Goal: Task Accomplishment & Management: Manage account settings

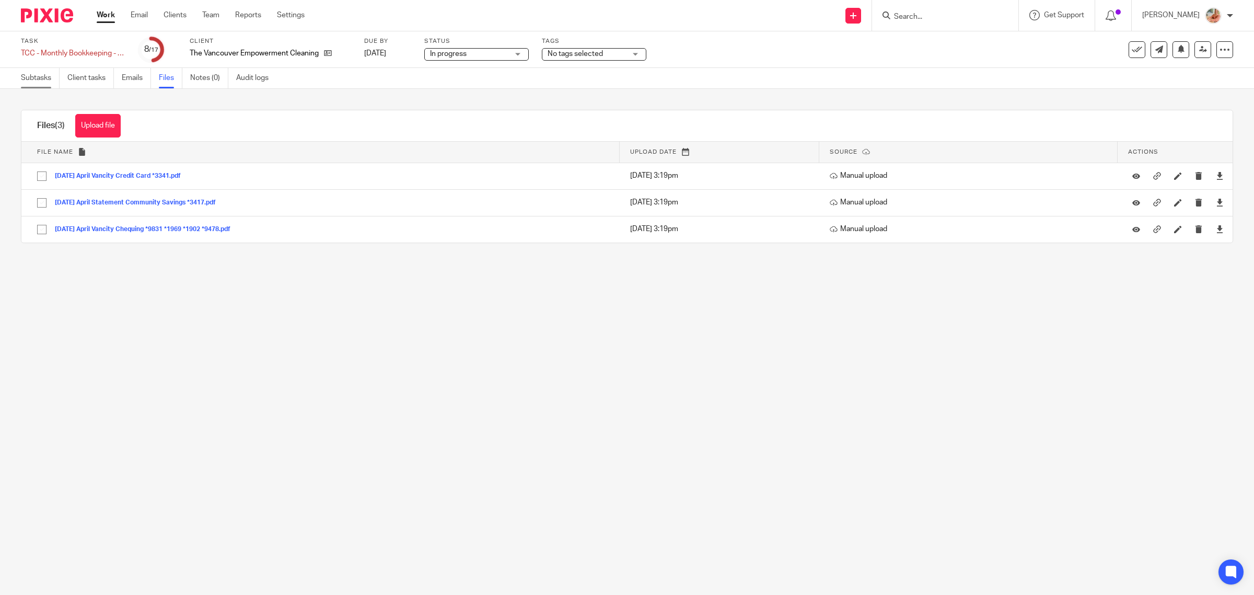
click at [45, 76] on link "Subtasks" at bounding box center [40, 78] width 39 height 20
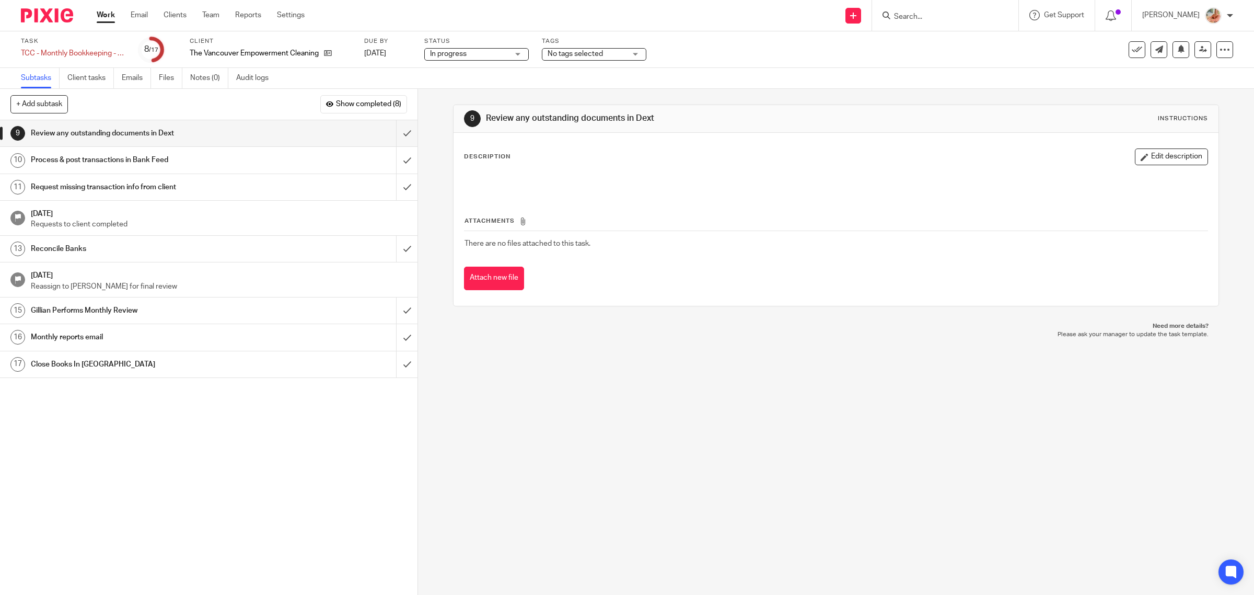
click at [98, 257] on h1 "Reconcile Banks" at bounding box center [149, 249] width 237 height 16
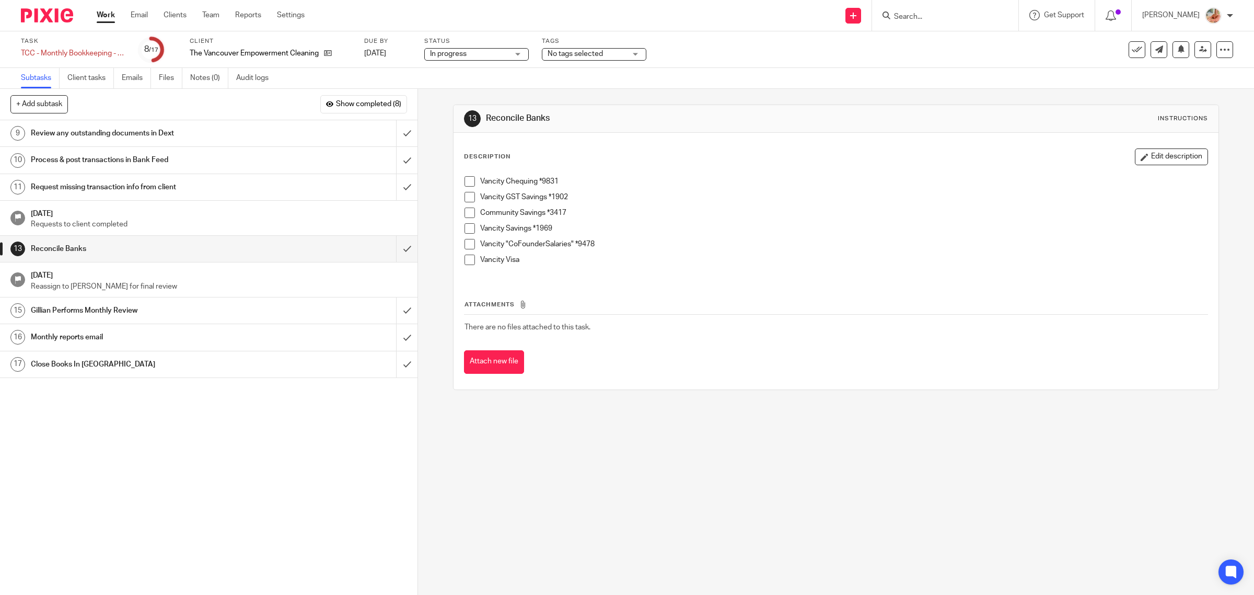
click at [465, 200] on span at bounding box center [470, 197] width 10 height 10
click at [468, 223] on li "Community Savings *3417" at bounding box center [837, 215] width 744 height 16
click at [468, 230] on span at bounding box center [470, 228] width 10 height 10
click at [176, 14] on link "Clients" at bounding box center [175, 15] width 23 height 10
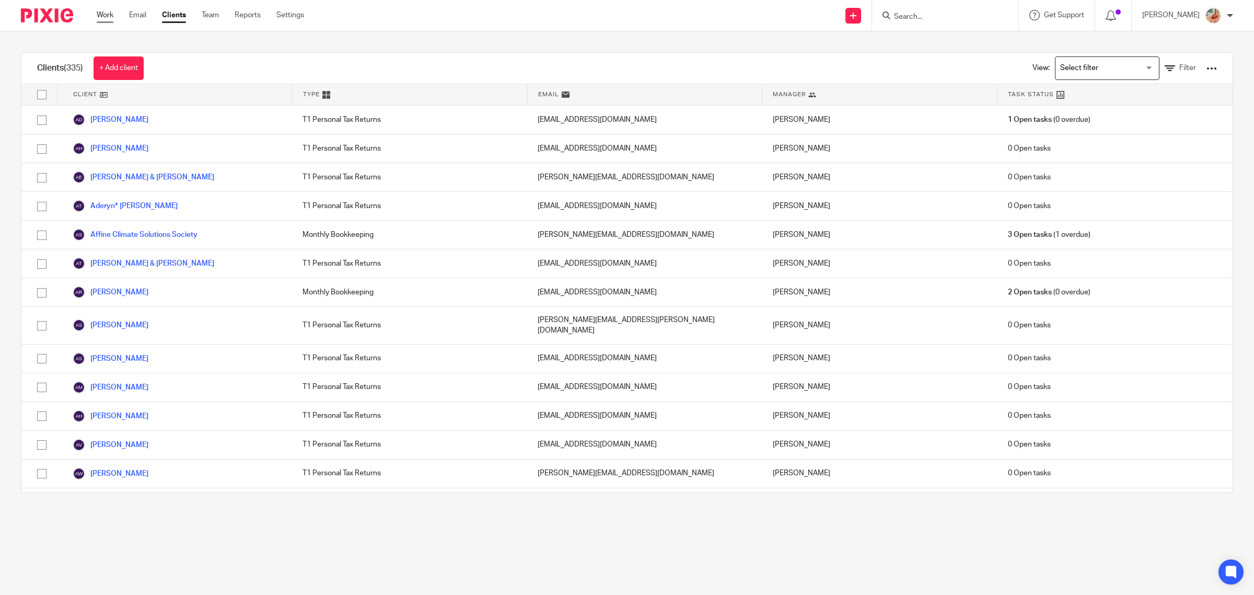
click at [108, 13] on link "Work" at bounding box center [105, 15] width 17 height 10
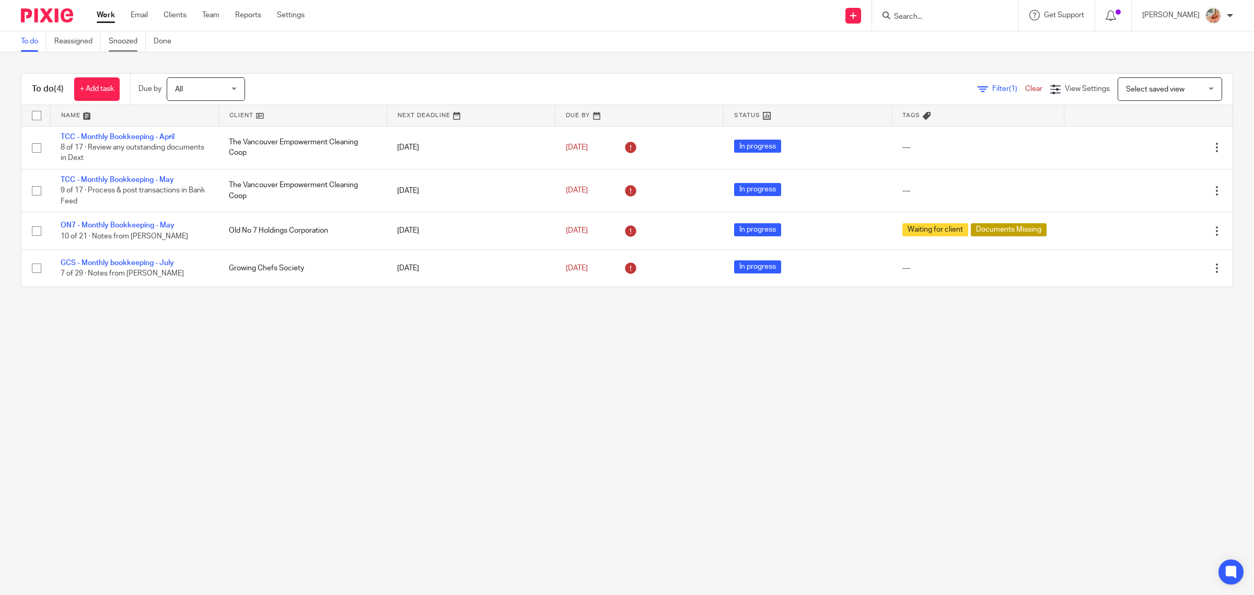
click at [129, 37] on link "Snoozed" at bounding box center [127, 41] width 37 height 20
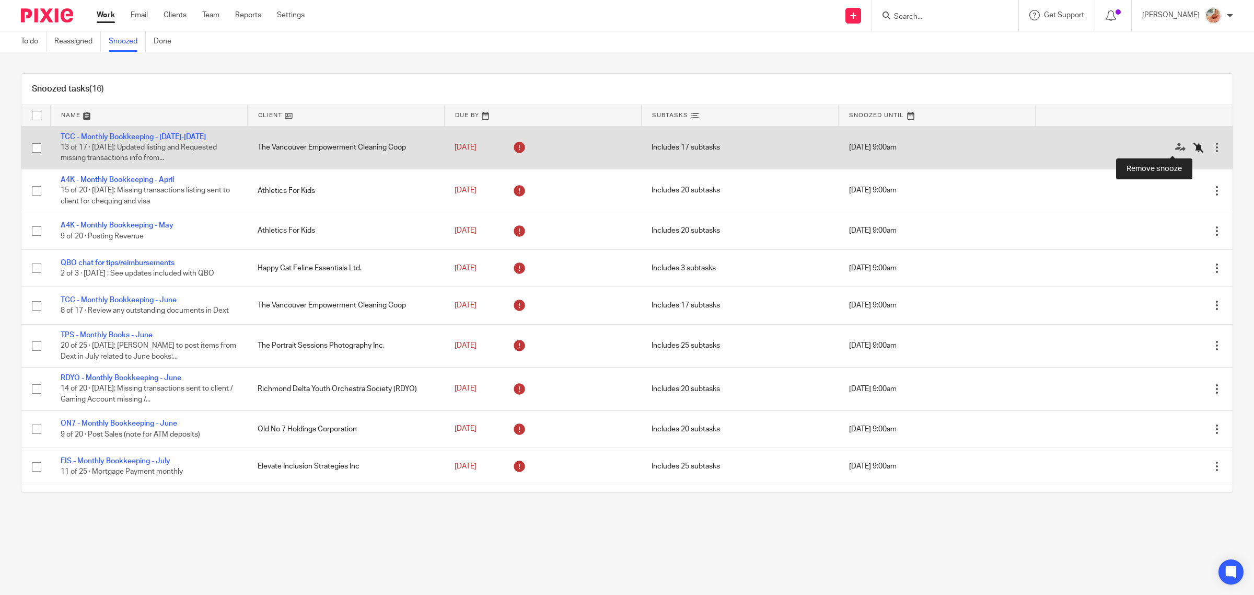
click at [1194, 147] on icon at bounding box center [1199, 147] width 10 height 10
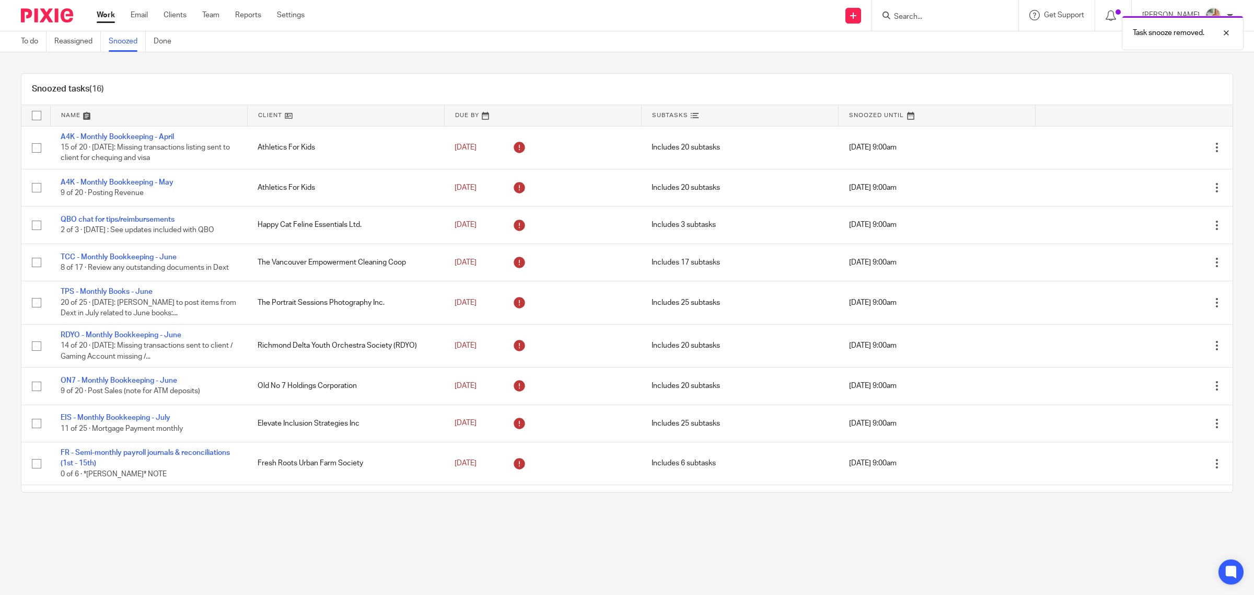
click at [108, 15] on link "Work" at bounding box center [106, 15] width 18 height 10
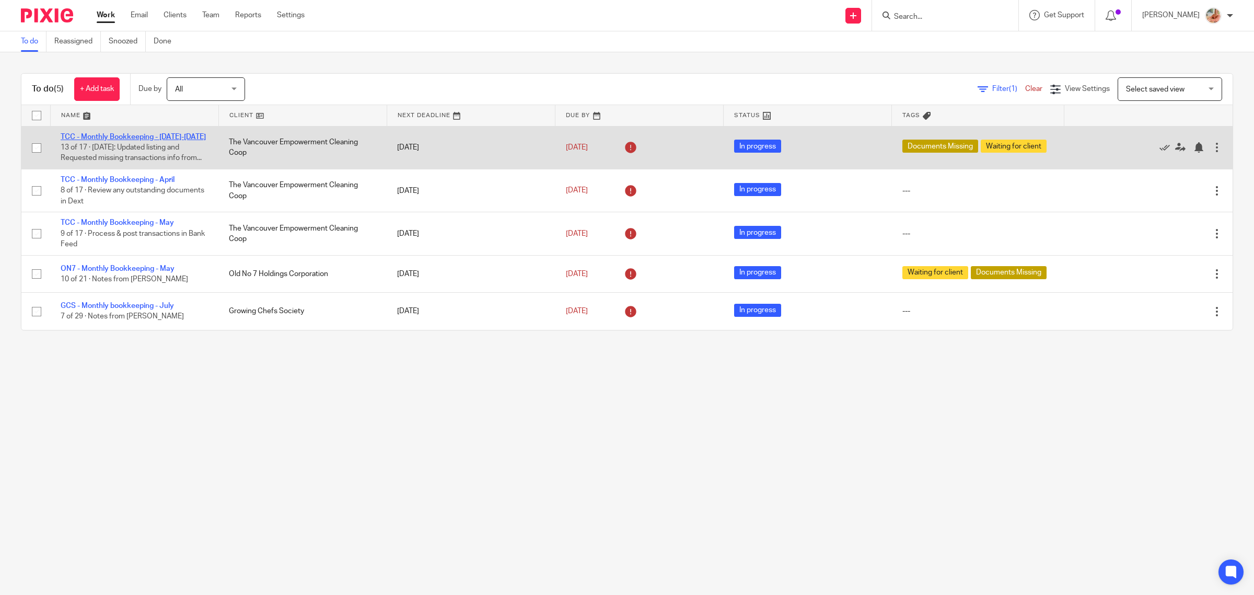
click at [123, 135] on link "TCC - Monthly Bookkeeping - [DATE]-[DATE]" at bounding box center [133, 136] width 145 height 7
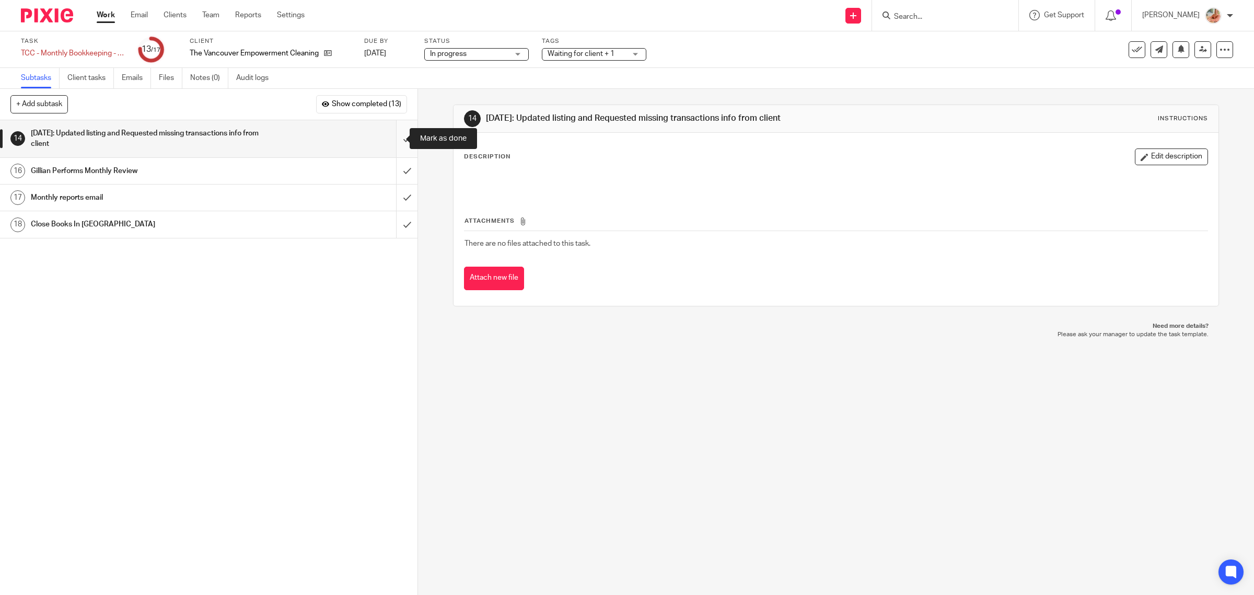
click at [389, 136] on input "submit" at bounding box center [209, 138] width 418 height 37
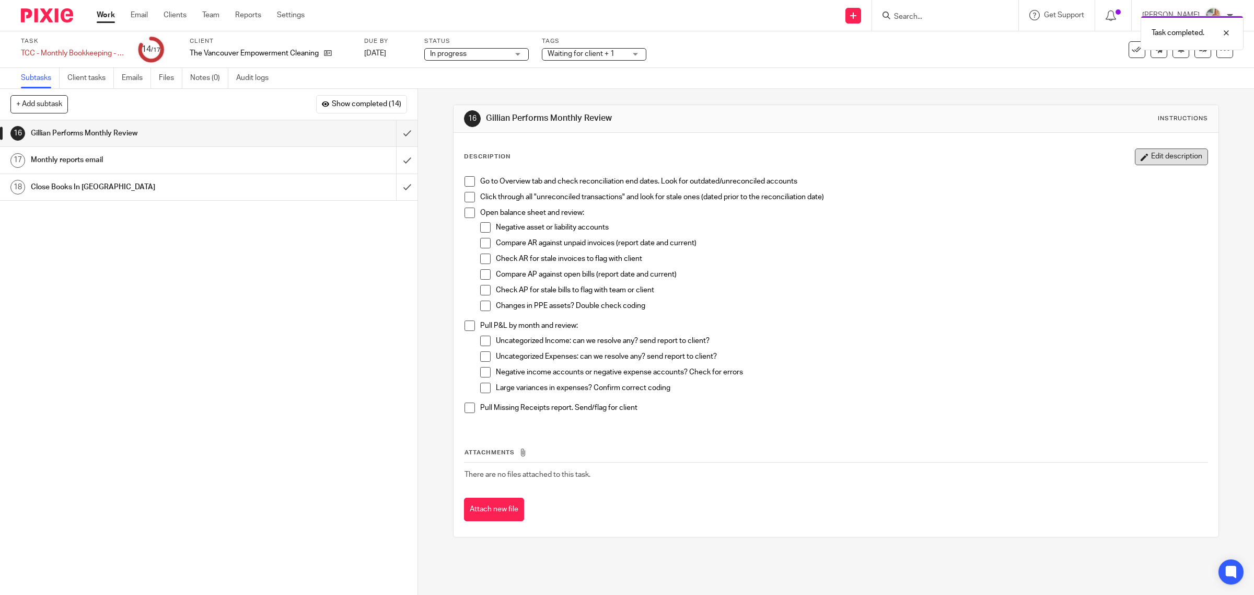
click at [1169, 160] on button "Edit description" at bounding box center [1171, 156] width 73 height 17
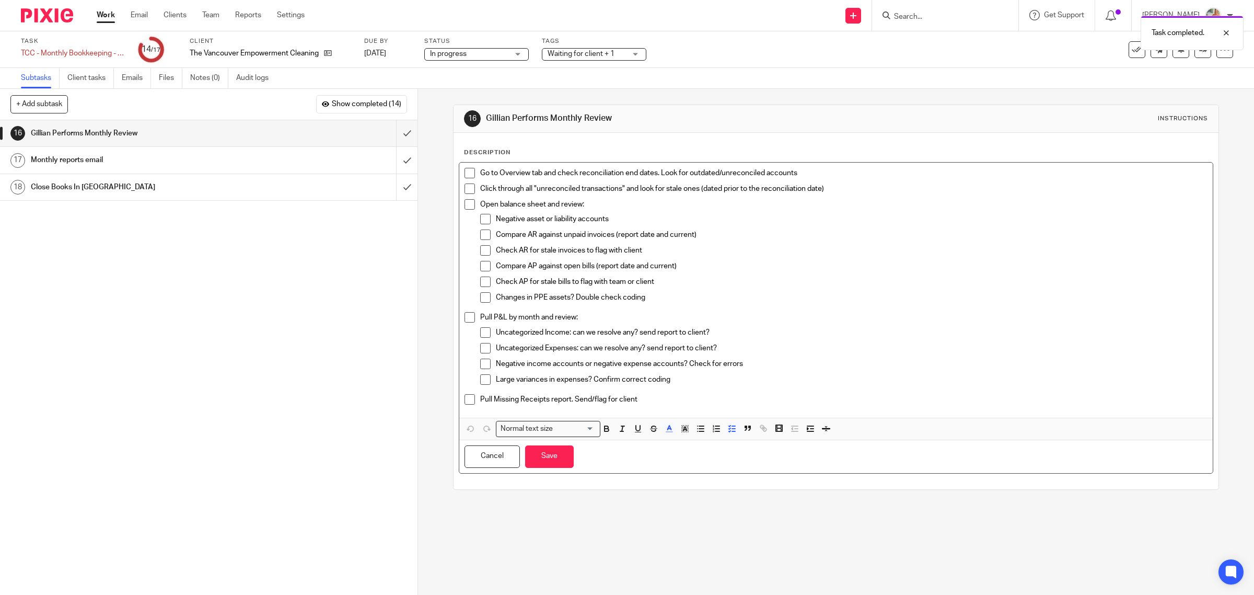
click at [480, 172] on span "Go to Overview tab and check reconciliation end dates. Look for outdated/unreco…" at bounding box center [638, 172] width 317 height 7
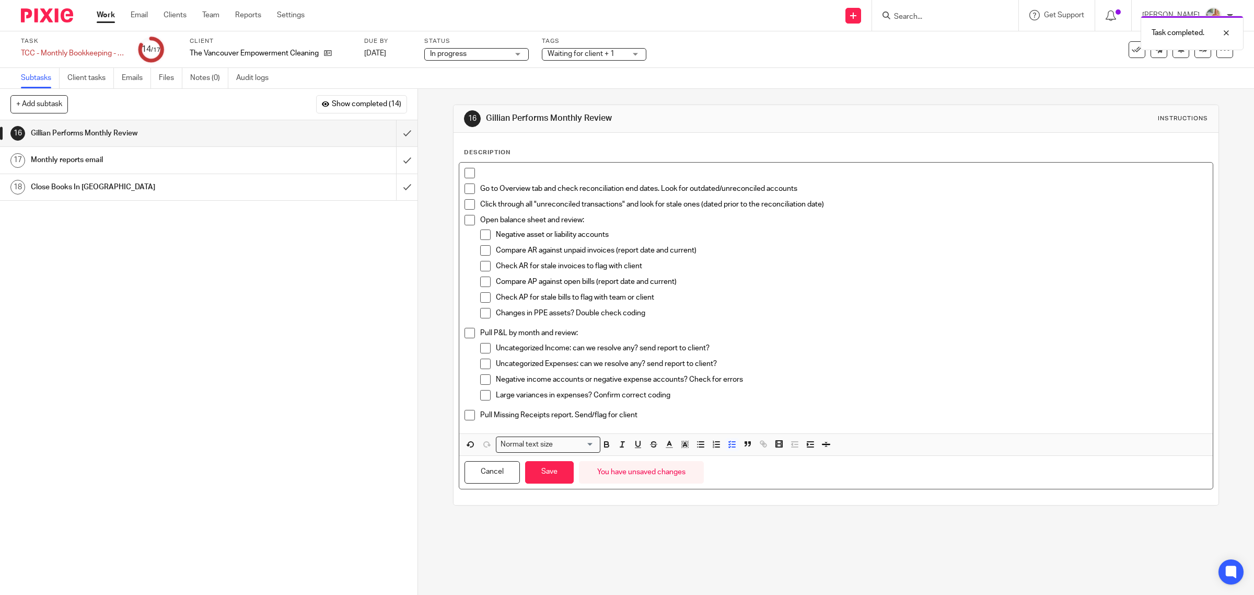
click at [487, 174] on p at bounding box center [844, 173] width 728 height 10
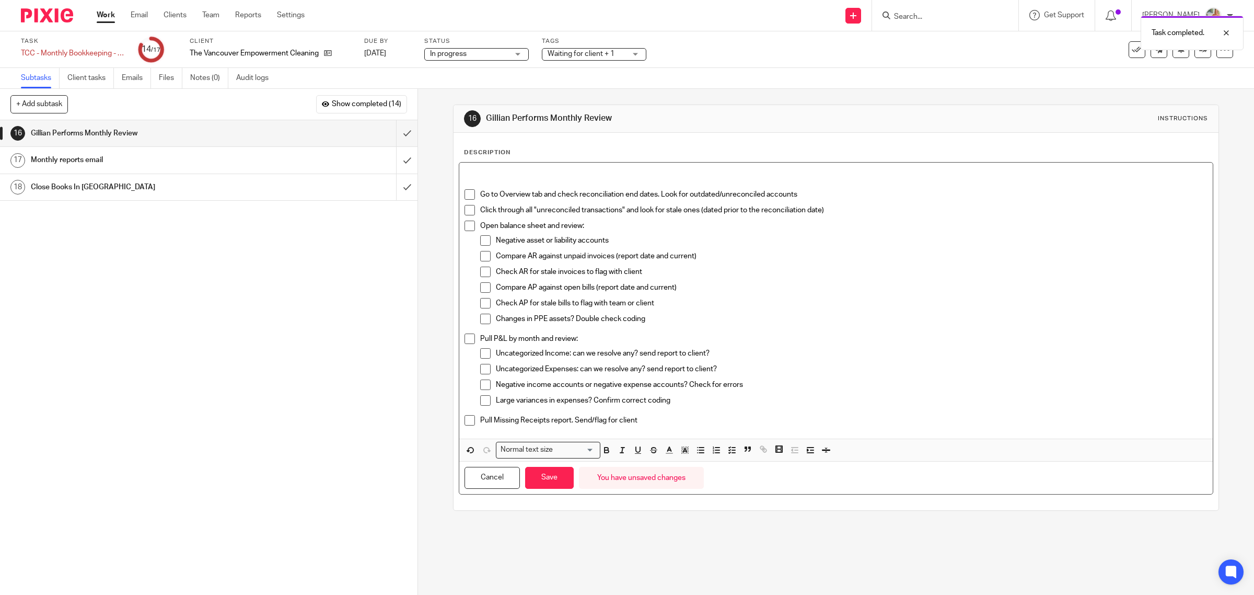
click at [481, 176] on p at bounding box center [837, 173] width 744 height 10
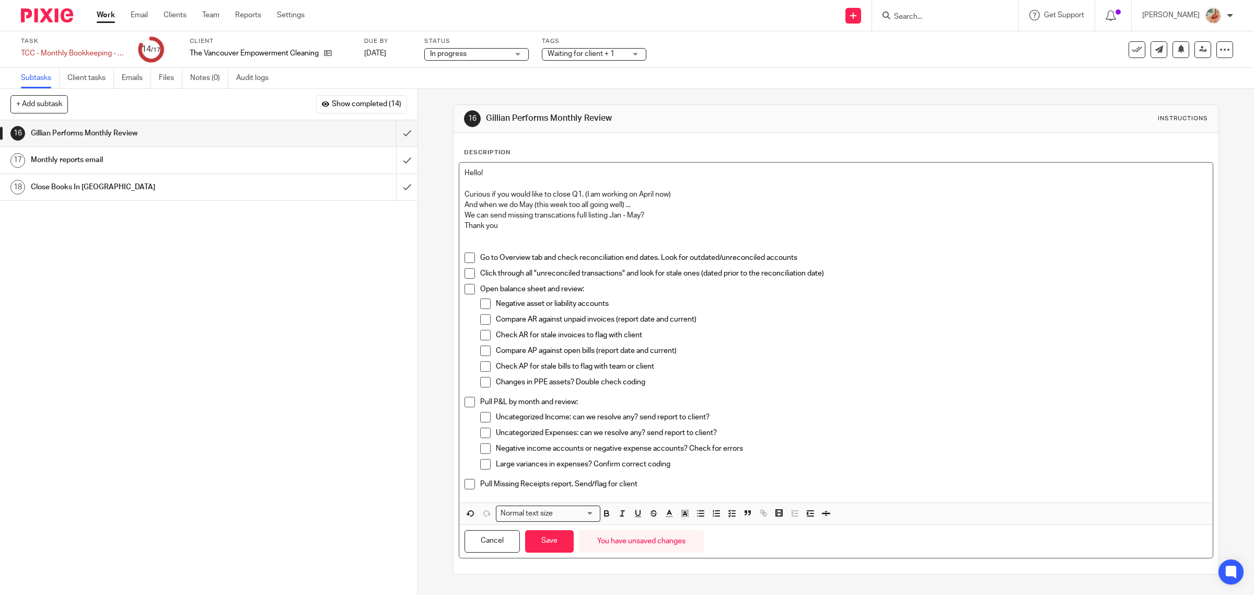
click at [562, 216] on p "We can send missing transcations full listing Jan - May?" at bounding box center [837, 215] width 744 height 10
drag, startPoint x: 479, startPoint y: 208, endPoint x: 467, endPoint y: 161, distance: 48.7
click at [467, 161] on div "Description Hello! Curious if you would like to close Q1, (I am working on Apri…" at bounding box center [836, 353] width 745 height 410
click at [544, 228] on p "Thank you" at bounding box center [837, 226] width 744 height 10
drag, startPoint x: 529, startPoint y: 242, endPoint x: 443, endPoint y: 155, distance: 122.7
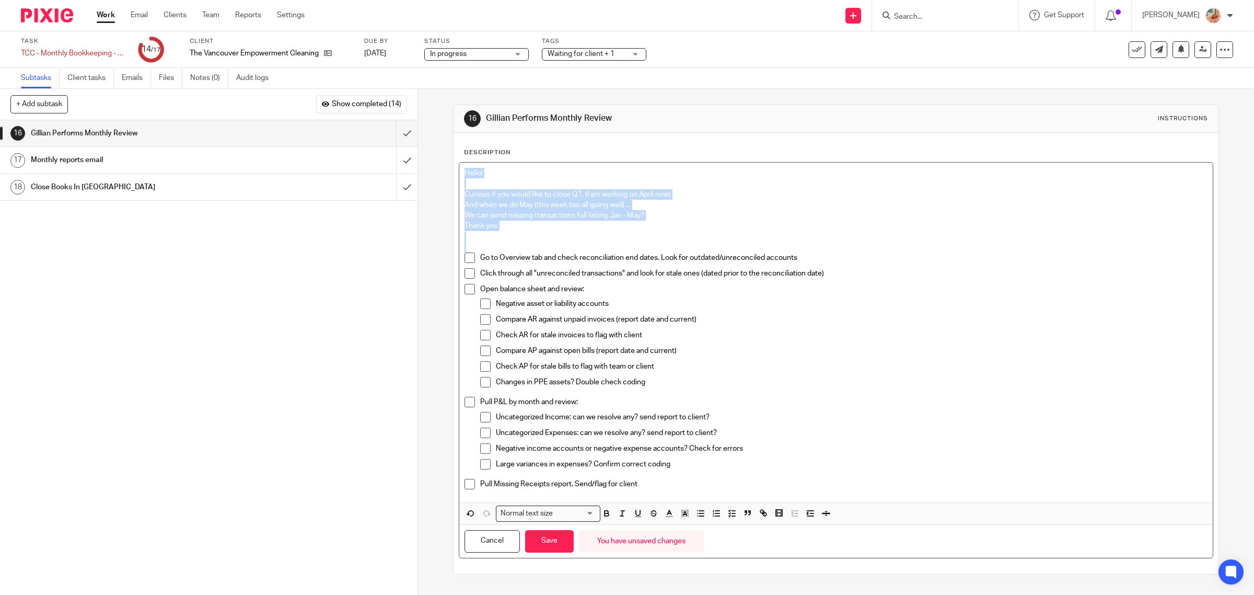
click at [443, 155] on div "16 Gillian Performs Monthly Review Instructions Description Hello! Curious if y…" at bounding box center [836, 342] width 836 height 506
click at [685, 518] on icon "button" at bounding box center [684, 513] width 9 height 9
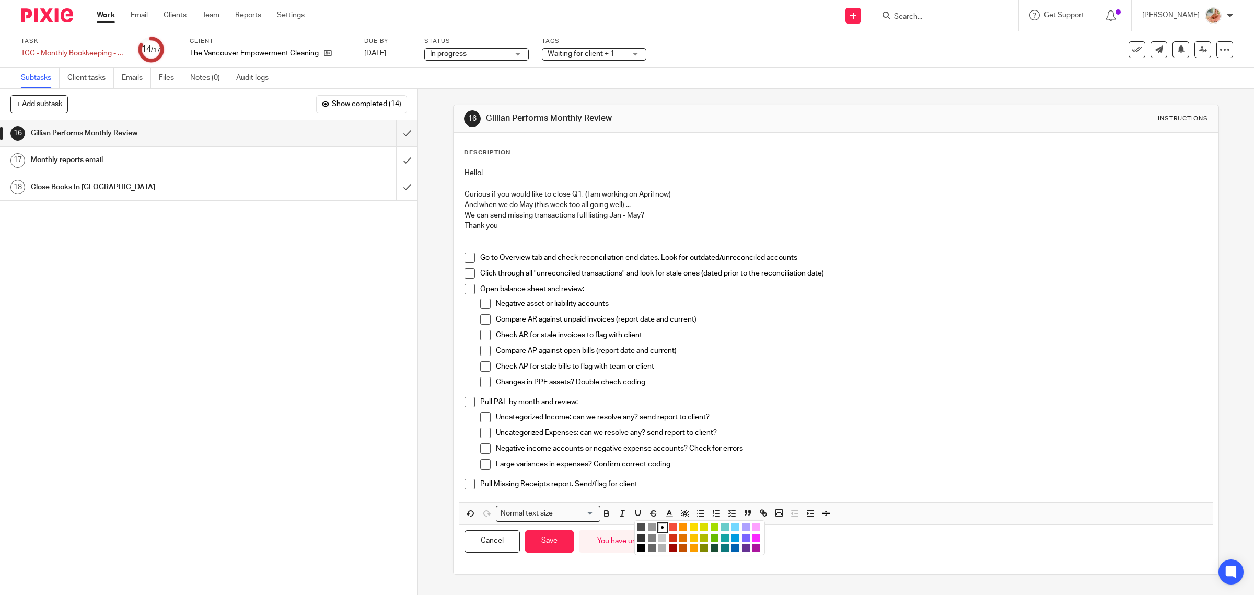
click at [756, 529] on li "color:#FDA1FF" at bounding box center [757, 527] width 8 height 8
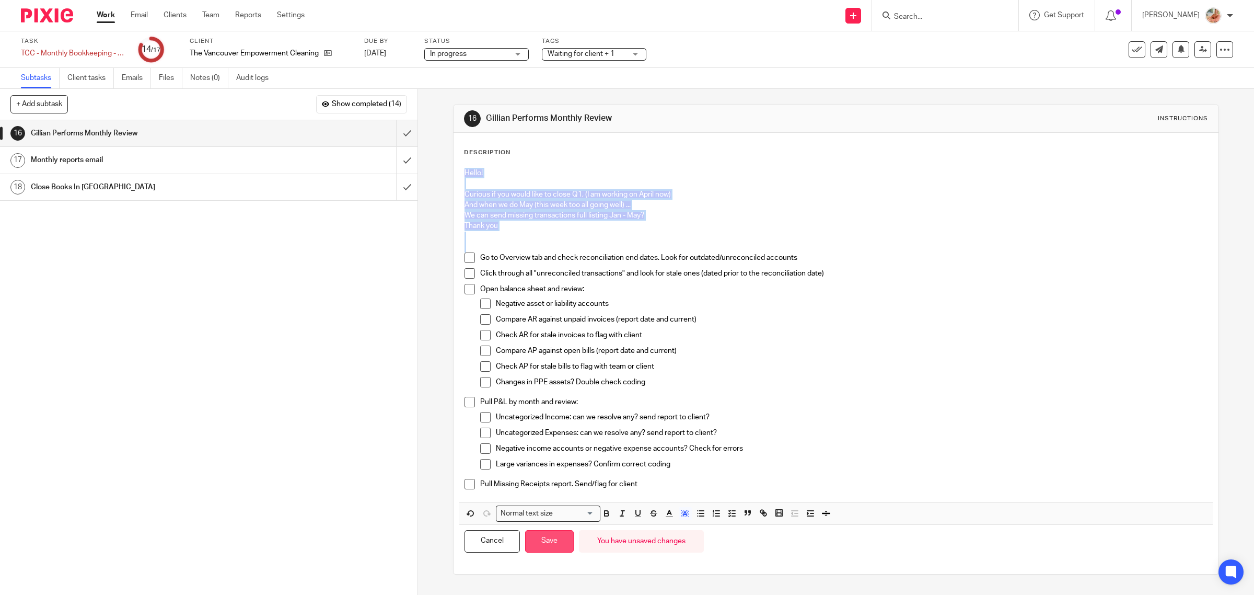
click at [544, 539] on button "Save" at bounding box center [549, 541] width 49 height 22
click at [673, 314] on div "Negative asset or liability accounts" at bounding box center [852, 306] width 712 height 16
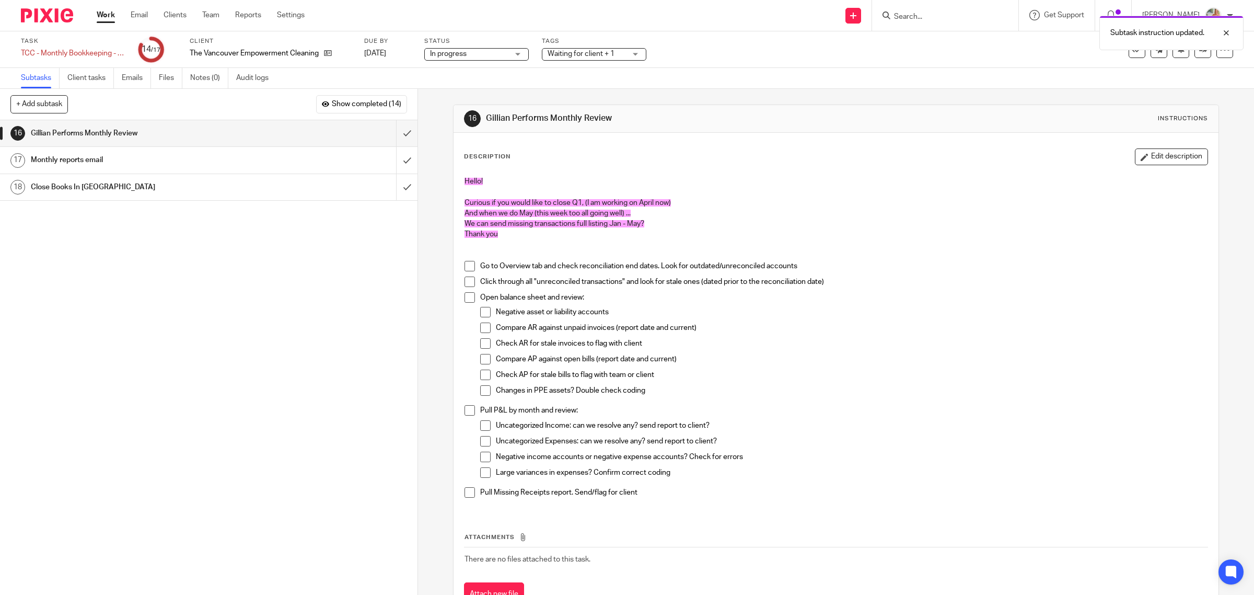
drag, startPoint x: 655, startPoint y: 200, endPoint x: 673, endPoint y: 200, distance: 17.8
click at [664, 200] on span "Curious if you would like to close Q1, (I am working on April now)" at bounding box center [568, 202] width 206 height 7
click at [667, 200] on span "Curious if you would like to close Q1, (I am working on April now)" at bounding box center [568, 202] width 206 height 7
click at [669, 203] on span "Curious if you would like to close Q1, (I am working on April now)" at bounding box center [568, 202] width 206 height 7
drag, startPoint x: 669, startPoint y: 200, endPoint x: 696, endPoint y: 217, distance: 31.7
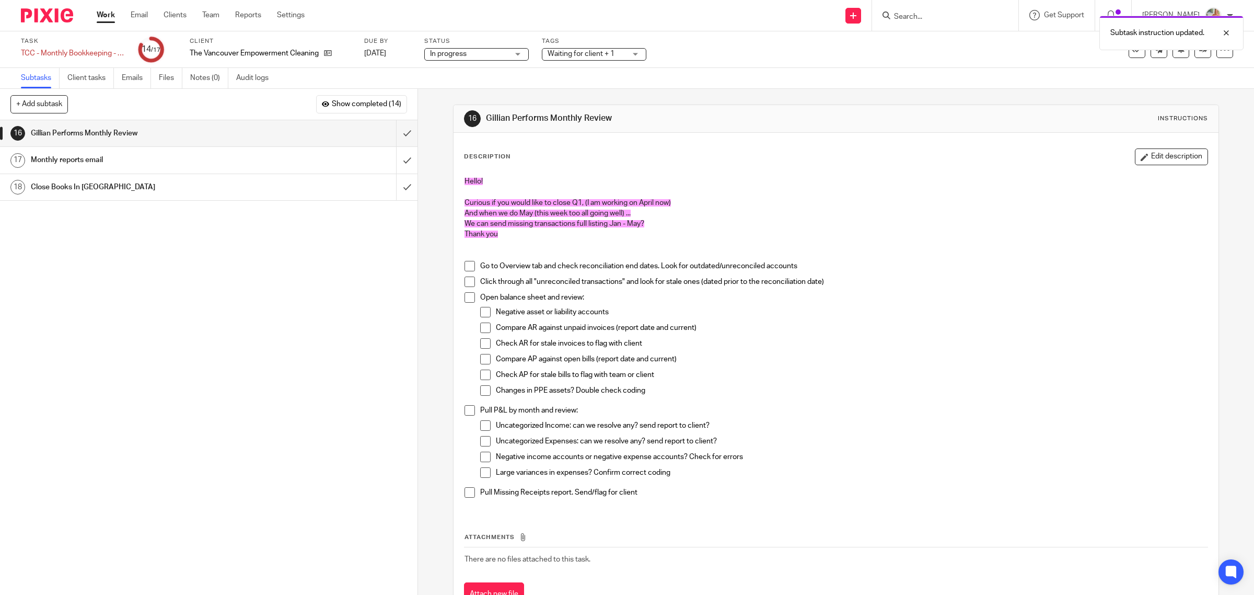
click at [669, 201] on span "Curious if you would like to close Q1, (I am working on April now)" at bounding box center [568, 202] width 206 height 7
click at [1163, 158] on button "Edit description" at bounding box center [1171, 156] width 73 height 17
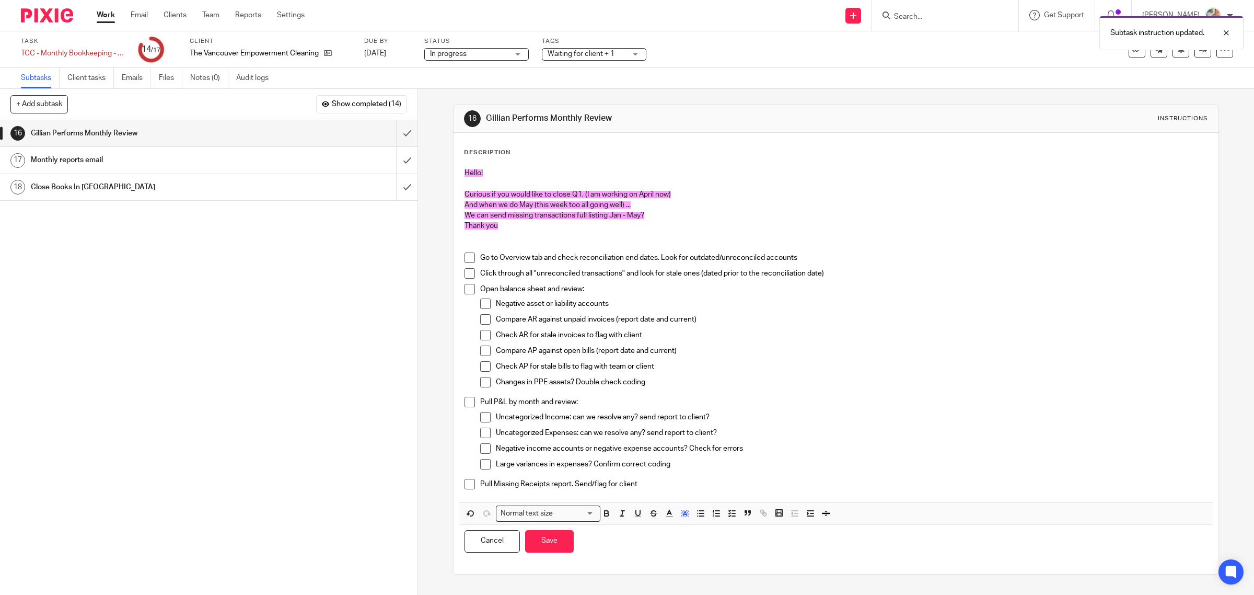
click at [668, 194] on span "Curious if you would like to close Q1, (I am working on April now)" at bounding box center [568, 194] width 206 height 7
click at [558, 544] on button "Save" at bounding box center [549, 541] width 49 height 22
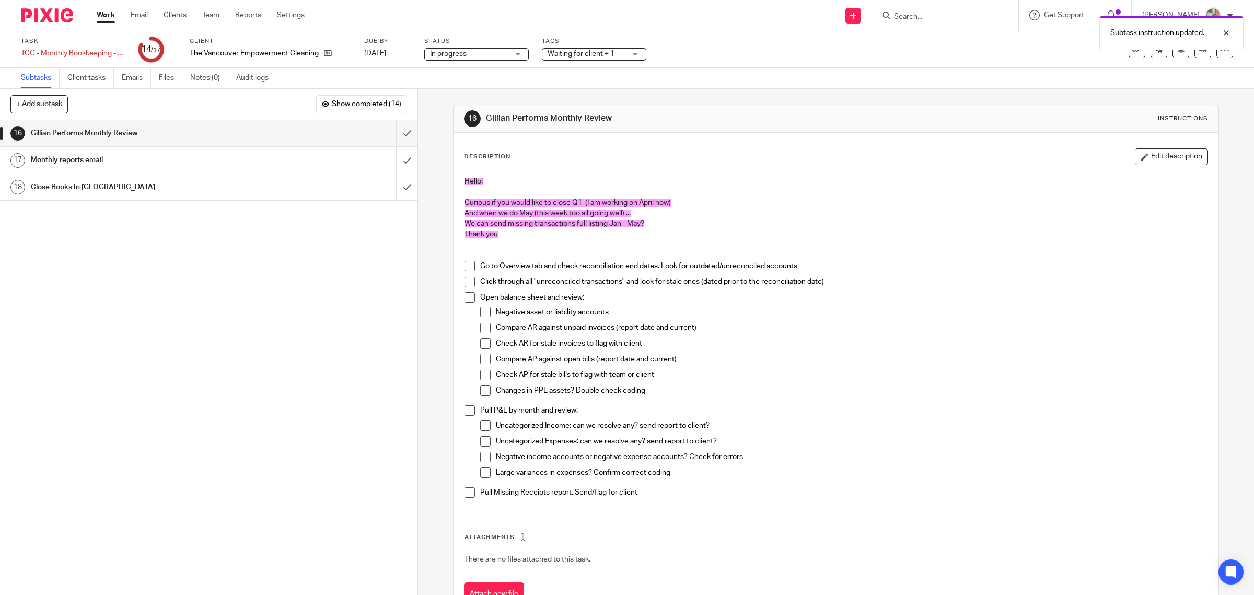
click at [605, 63] on div "Task TCC - Monthly Bookkeeping - January-March 2025 Save TCC - Monthly Bookkeep…" at bounding box center [627, 49] width 1254 height 37
click at [586, 56] on span "Waiting for client + 1" at bounding box center [581, 53] width 67 height 7
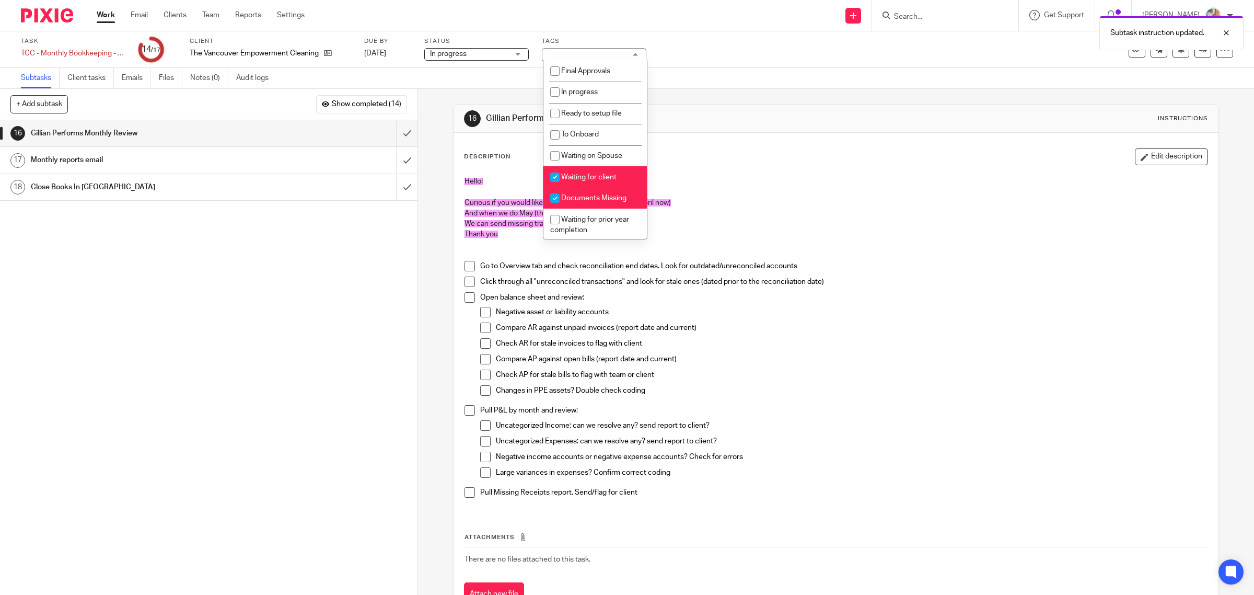
click at [567, 179] on li "Waiting for client" at bounding box center [595, 176] width 103 height 21
checkbox input "false"
click at [568, 72] on span "Final Approvals" at bounding box center [585, 70] width 49 height 7
checkbox input "true"
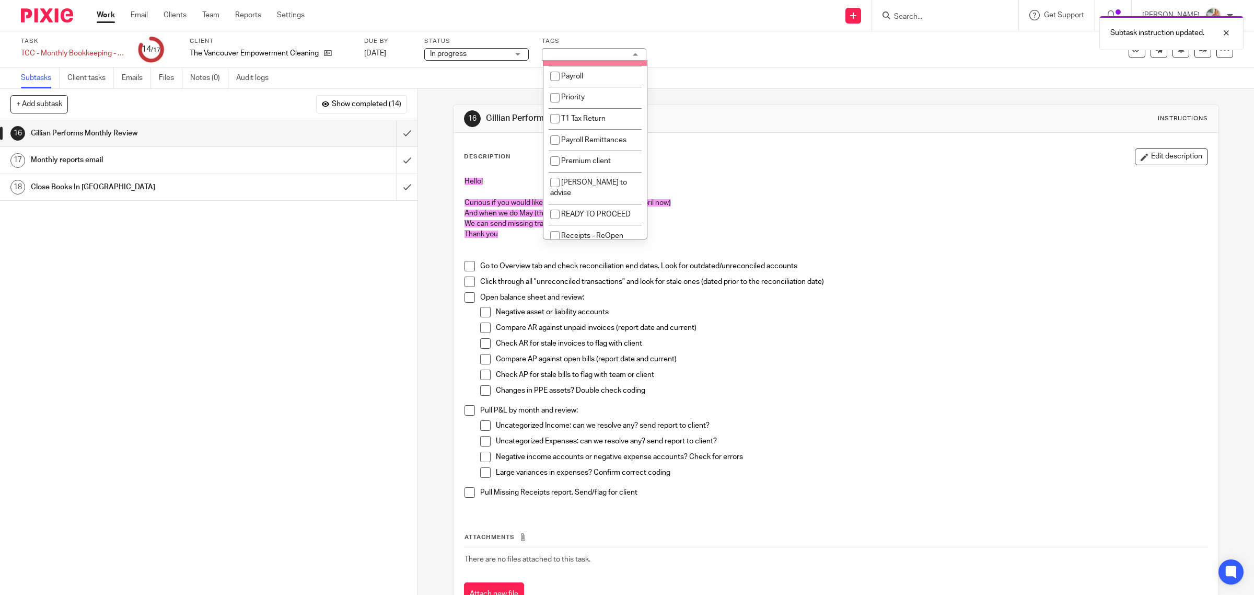
scroll to position [253, 0]
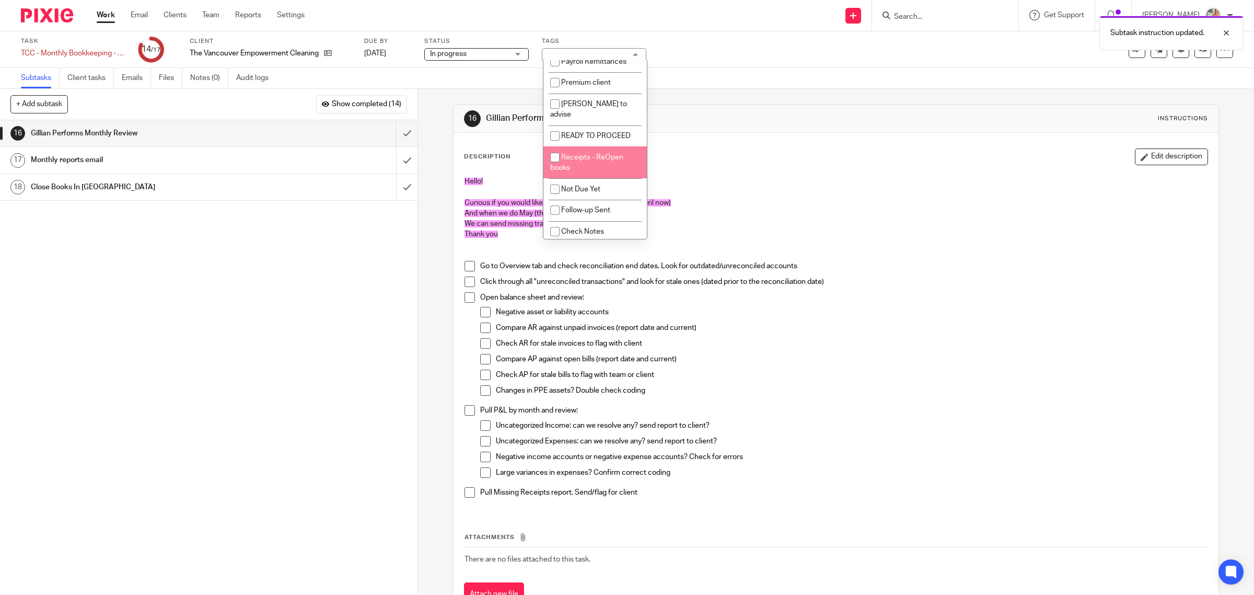
click at [838, 194] on p at bounding box center [837, 192] width 744 height 10
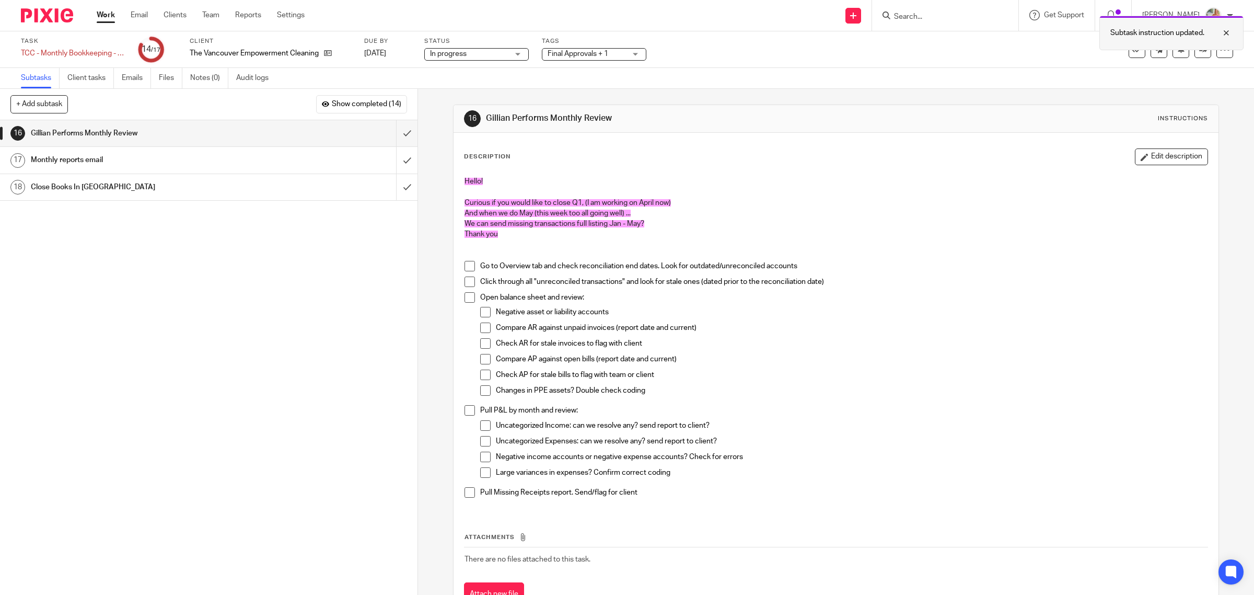
click at [1192, 50] on div "Subtask instruction updated." at bounding box center [1172, 33] width 144 height 34
click at [1199, 50] on icon at bounding box center [1203, 49] width 8 height 8
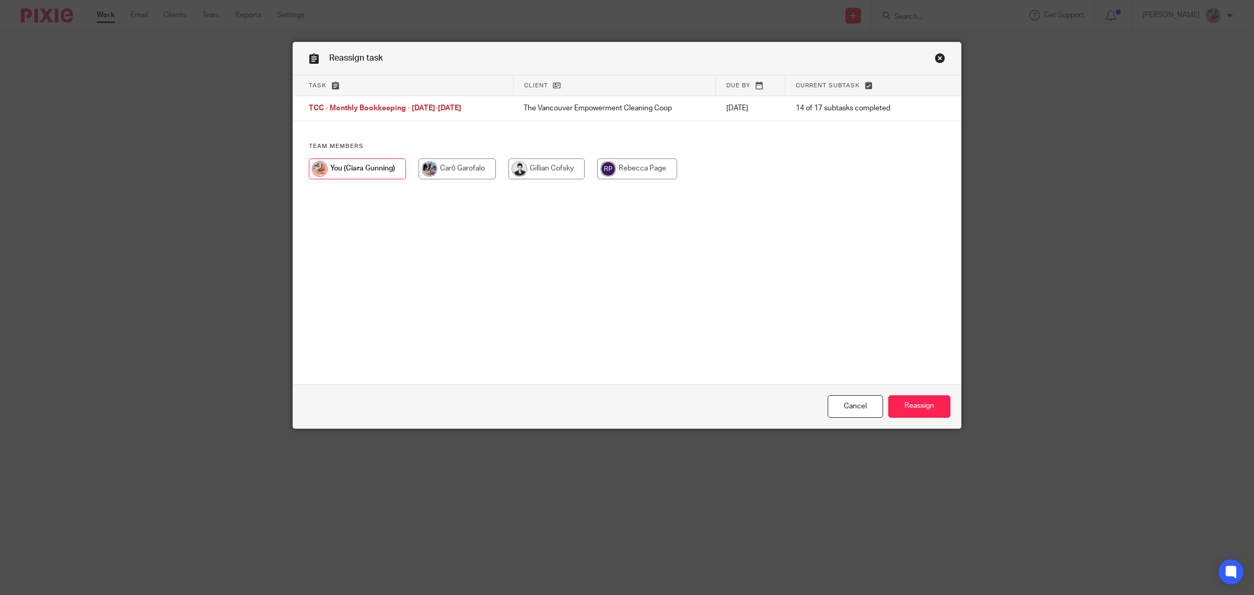
click at [568, 179] on input "radio" at bounding box center [547, 168] width 76 height 21
radio input "true"
click at [905, 403] on input "Reassign" at bounding box center [919, 406] width 62 height 22
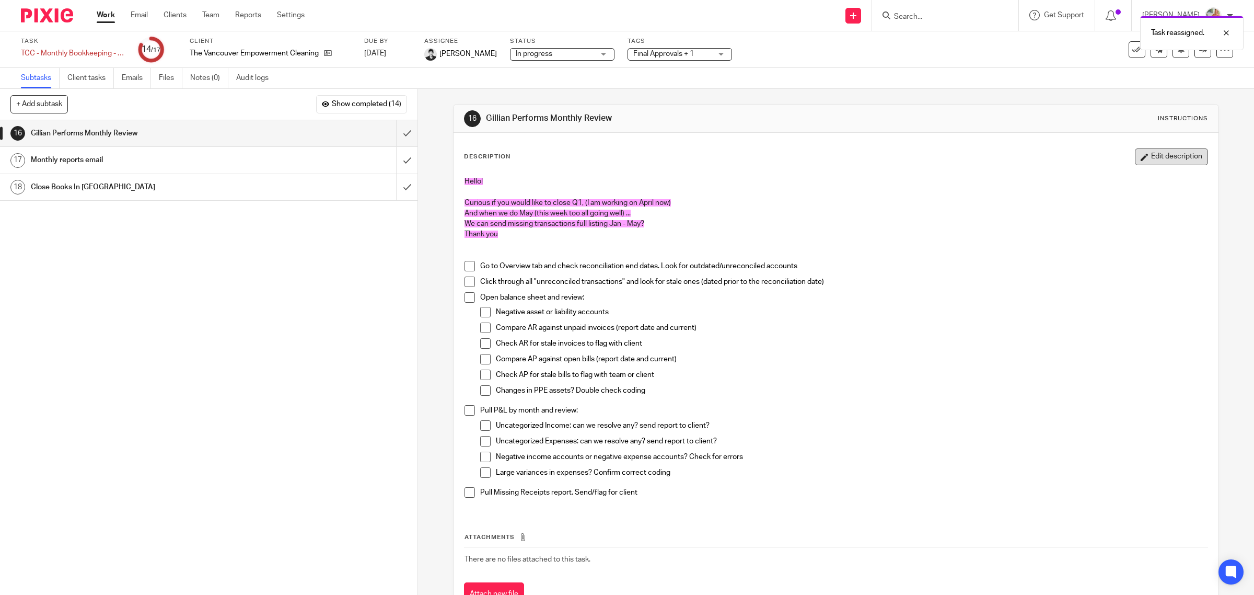
click at [1135, 161] on button "Edit description" at bounding box center [1171, 156] width 73 height 17
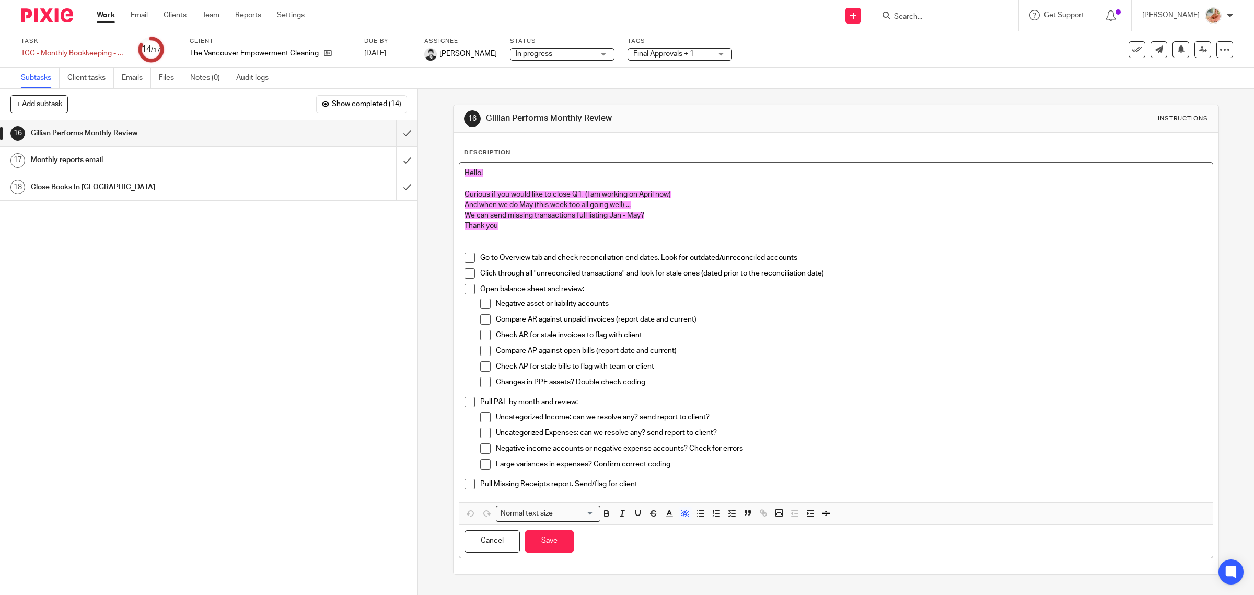
click at [577, 204] on span "And when we do May (this week too all going well) ..." at bounding box center [548, 204] width 166 height 7
click at [465, 215] on span "We can send missing transactions full listing Jan - May?" at bounding box center [555, 215] width 180 height 7
click at [487, 215] on span "We can send missing transactions full listing Jan - May?" at bounding box center [555, 215] width 180 height 7
click at [541, 537] on button "Save" at bounding box center [549, 541] width 49 height 22
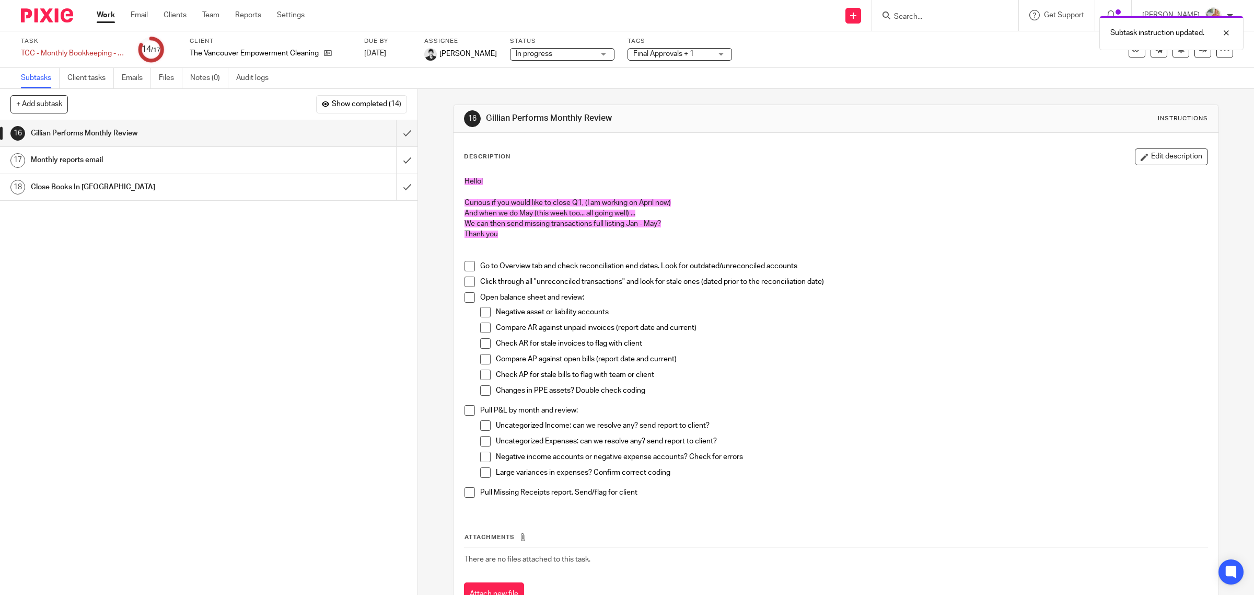
click at [106, 22] on div "Work Email Clients Team Reports Settings Work Email Clients Team Reports Settin…" at bounding box center [203, 15] width 234 height 31
click at [108, 17] on link "Work" at bounding box center [106, 15] width 18 height 10
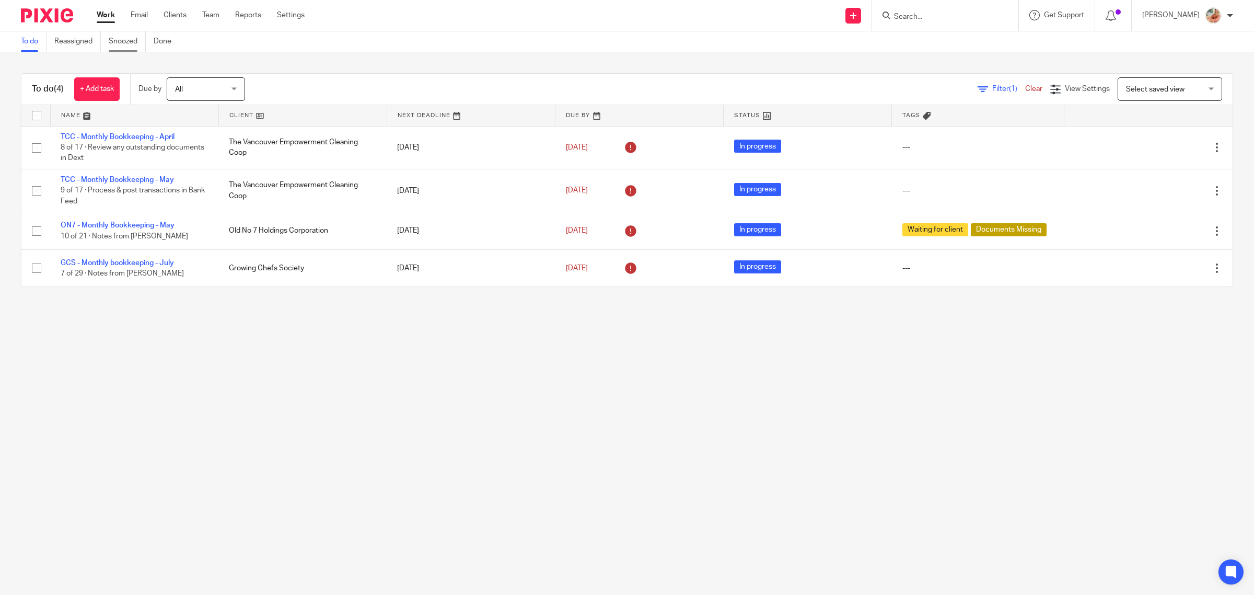
click at [121, 48] on link "Snoozed" at bounding box center [127, 41] width 37 height 20
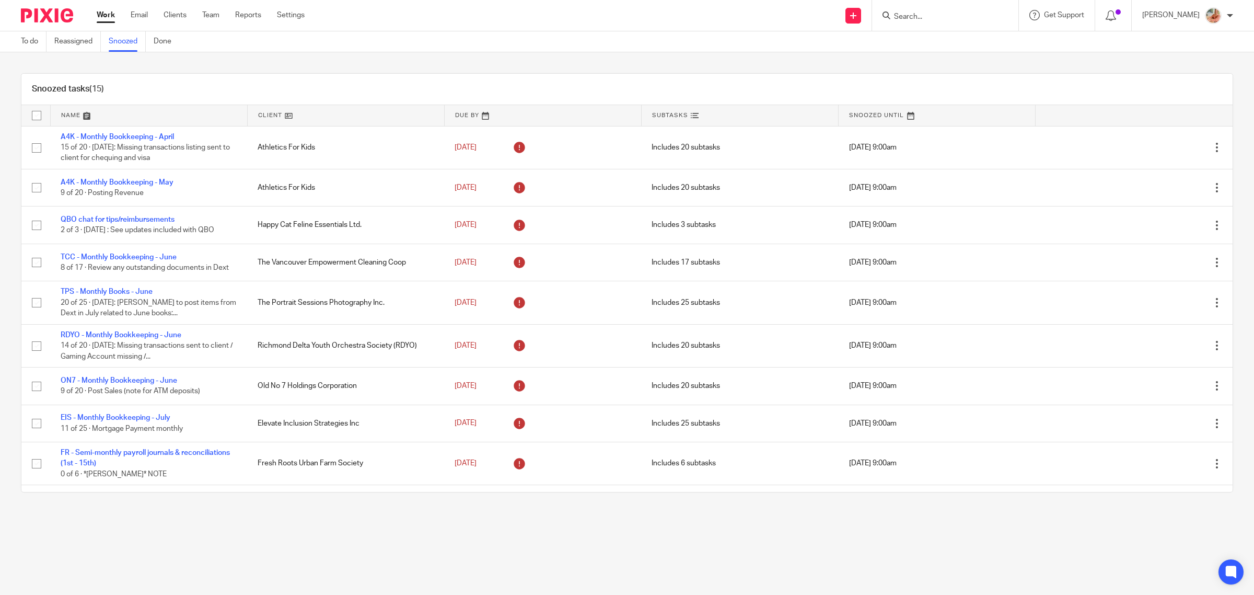
click at [102, 20] on link "Work" at bounding box center [106, 15] width 18 height 10
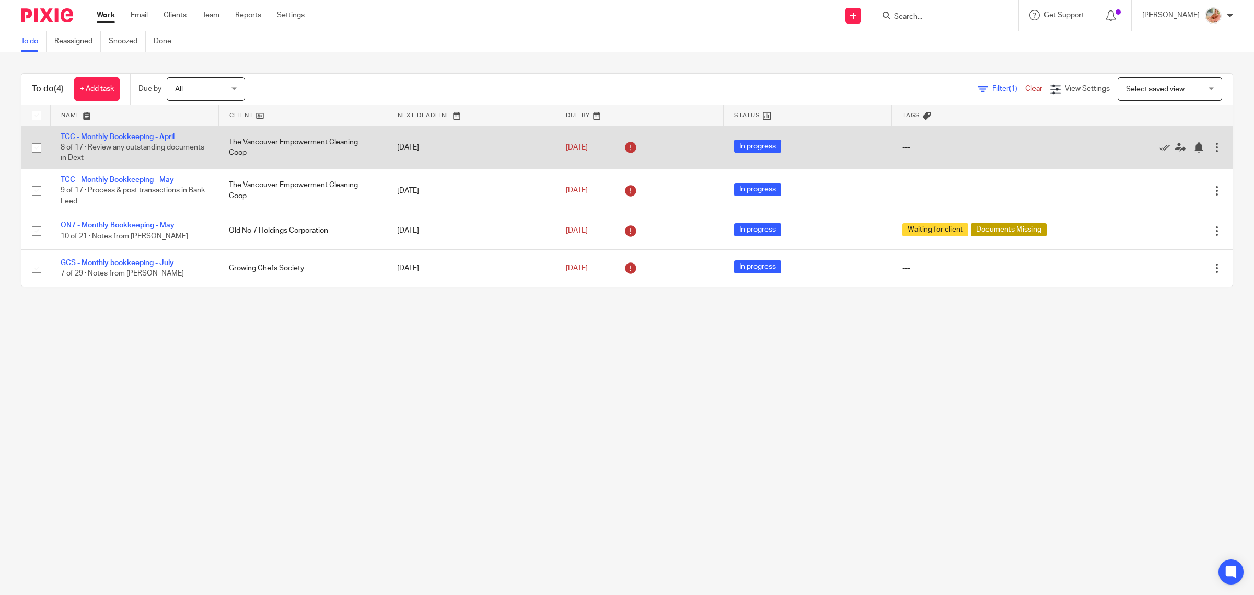
click at [112, 136] on link "TCC - Monthly Bookkeeping - April" at bounding box center [118, 136] width 114 height 7
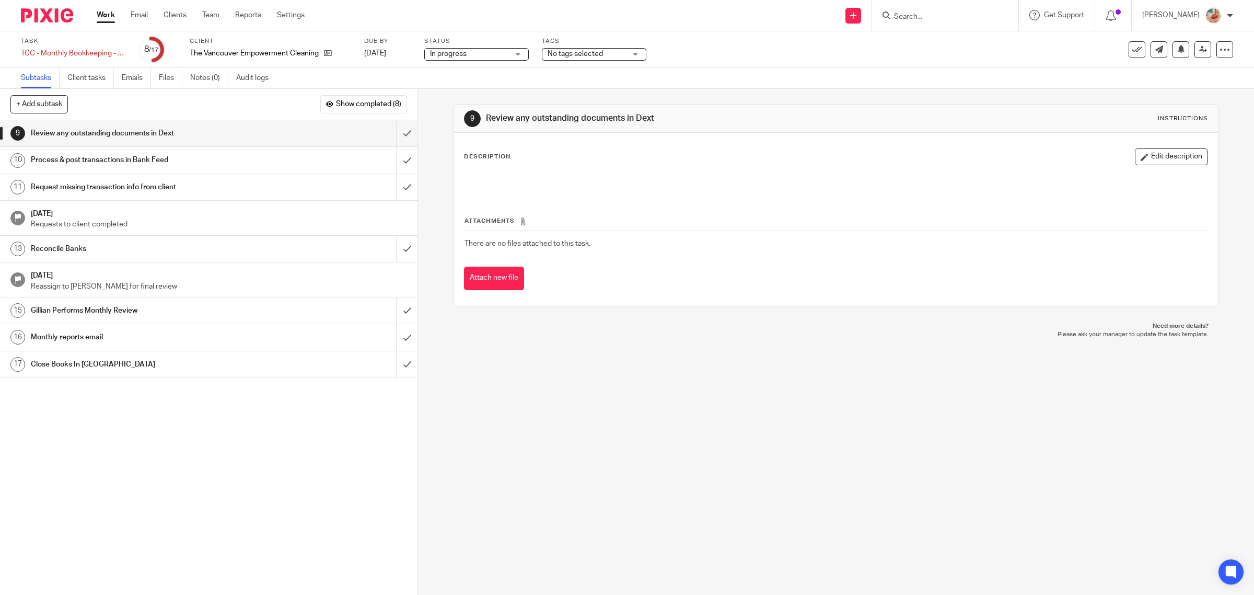
click at [89, 253] on h1 "Reconcile Banks" at bounding box center [149, 249] width 237 height 16
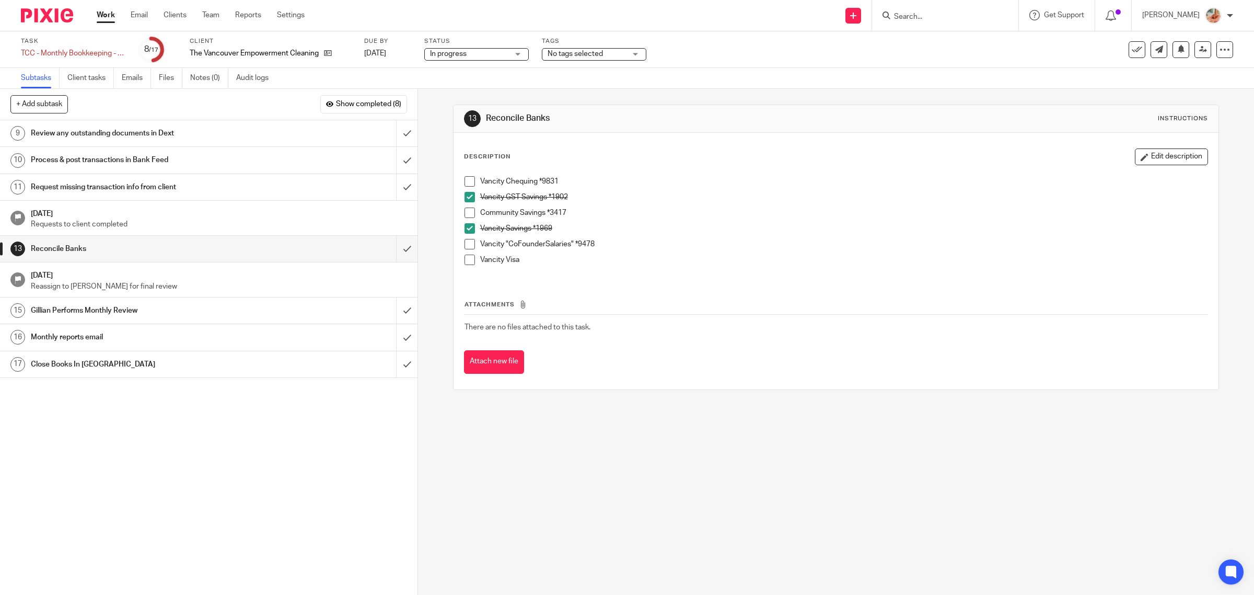
click at [465, 243] on span at bounding box center [470, 244] width 10 height 10
click at [466, 178] on span at bounding box center [470, 181] width 10 height 10
drag, startPoint x: 1147, startPoint y: 157, endPoint x: 1109, endPoint y: 159, distance: 38.2
click at [1147, 156] on button "Edit description" at bounding box center [1171, 156] width 73 height 17
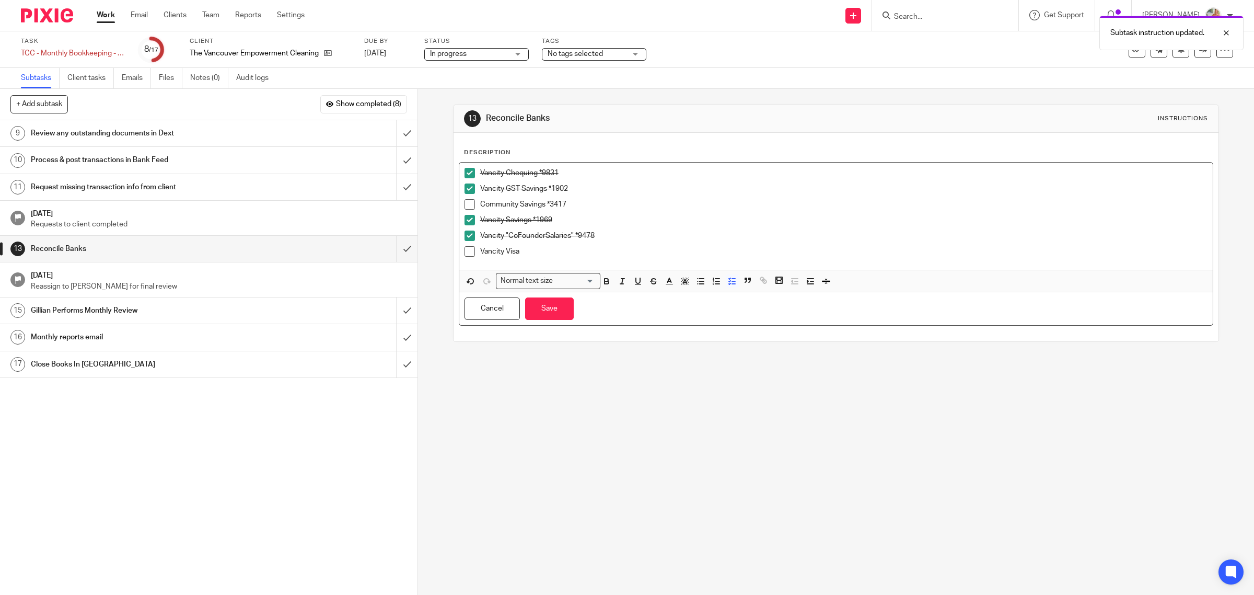
click at [476, 172] on li "Vancity Chequing *9831" at bounding box center [837, 176] width 744 height 16
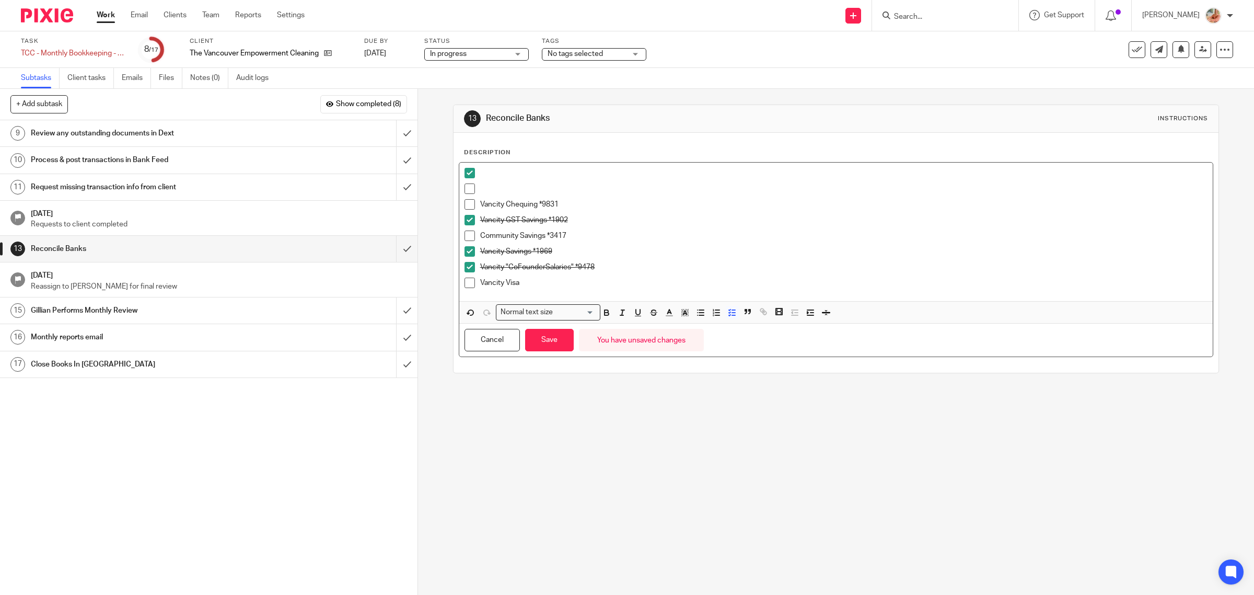
click at [482, 186] on p at bounding box center [844, 188] width 728 height 10
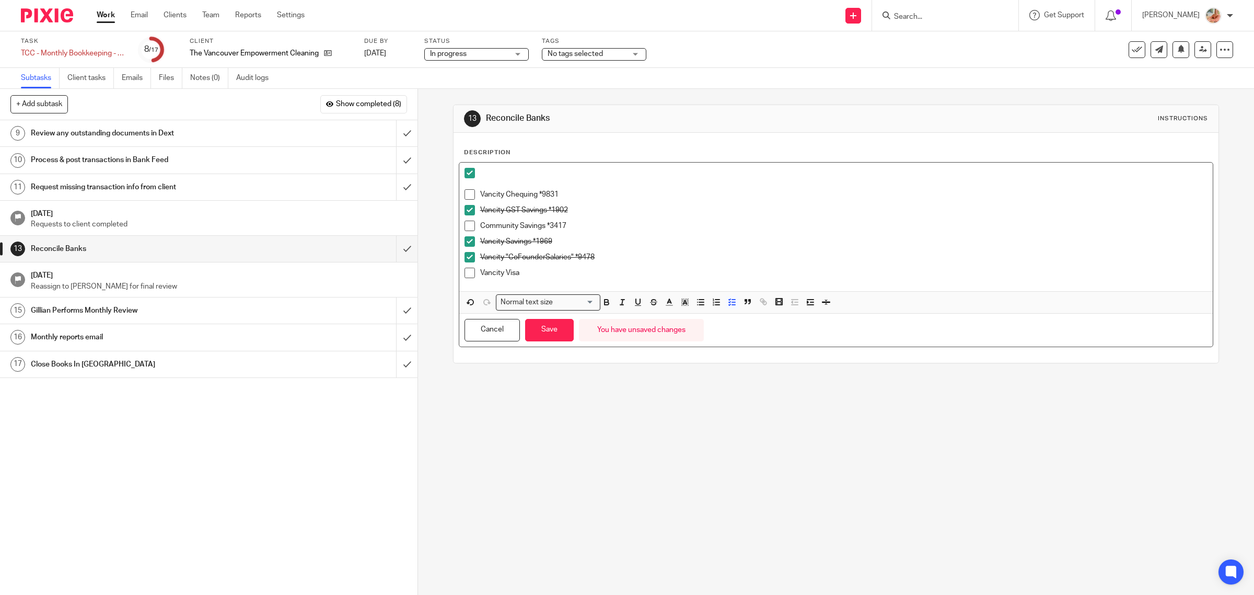
click at [482, 174] on p at bounding box center [844, 173] width 728 height 10
click at [486, 184] on p at bounding box center [844, 183] width 728 height 10
click at [468, 192] on span at bounding box center [470, 194] width 10 height 10
drag, startPoint x: 570, startPoint y: 230, endPoint x: 458, endPoint y: 228, distance: 111.9
click at [459, 228] on div "Vancity Chequing *9831 Vancity GST Savings *1902 Community Savings *3417 Vancit…" at bounding box center [836, 227] width 754 height 129
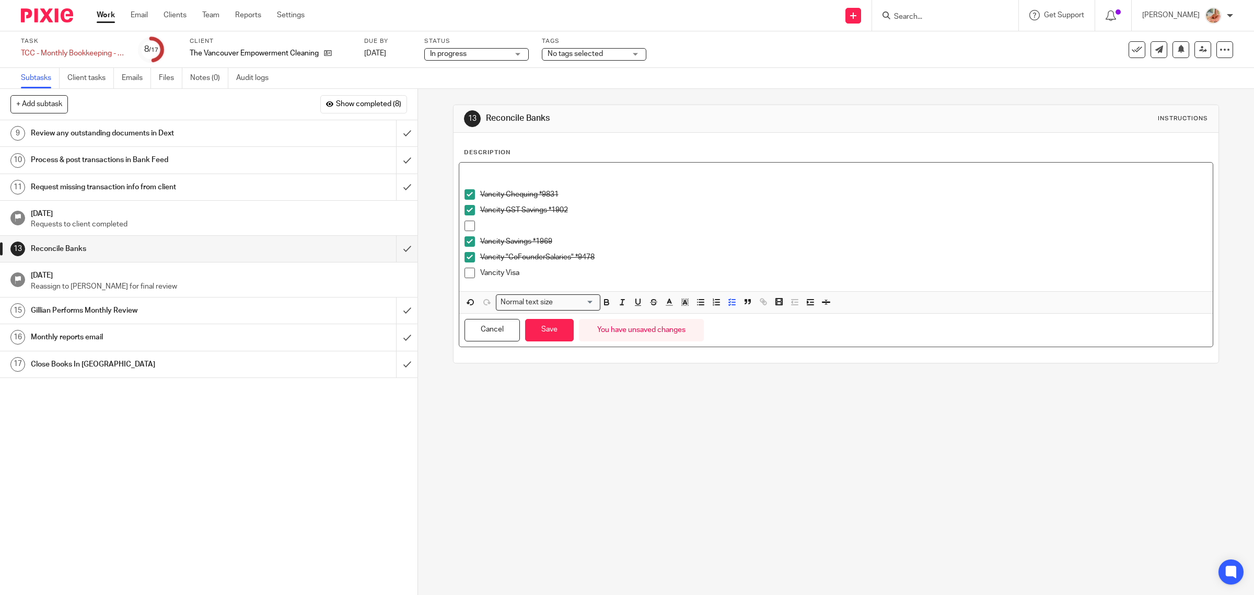
click at [490, 163] on div "Vancity Chequing *9831 Vancity GST Savings *1902 Vancity Savings *1969 Vancity …" at bounding box center [836, 227] width 754 height 129
click at [465, 170] on p "Community Savings *3417" at bounding box center [837, 173] width 744 height 10
drag, startPoint x: 726, startPoint y: 308, endPoint x: 720, endPoint y: 306, distance: 7.3
click at [726, 307] on button "button" at bounding box center [732, 302] width 13 height 13
click at [482, 226] on p at bounding box center [844, 230] width 728 height 10
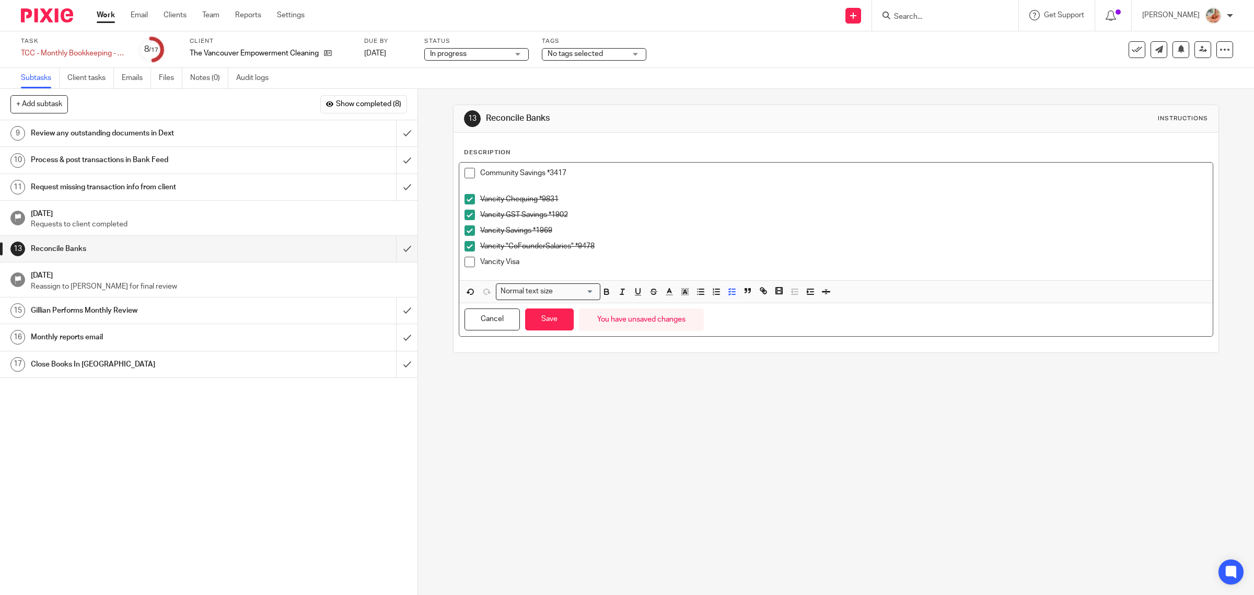
drag, startPoint x: 531, startPoint y: 265, endPoint x: 443, endPoint y: 267, distance: 87.8
click at [443, 267] on div "13 Reconcile Banks Instructions Description Community Savings *3417 Vancity Che…" at bounding box center [836, 342] width 836 height 506
click at [620, 171] on p "Community Savings *3417" at bounding box center [844, 173] width 728 height 10
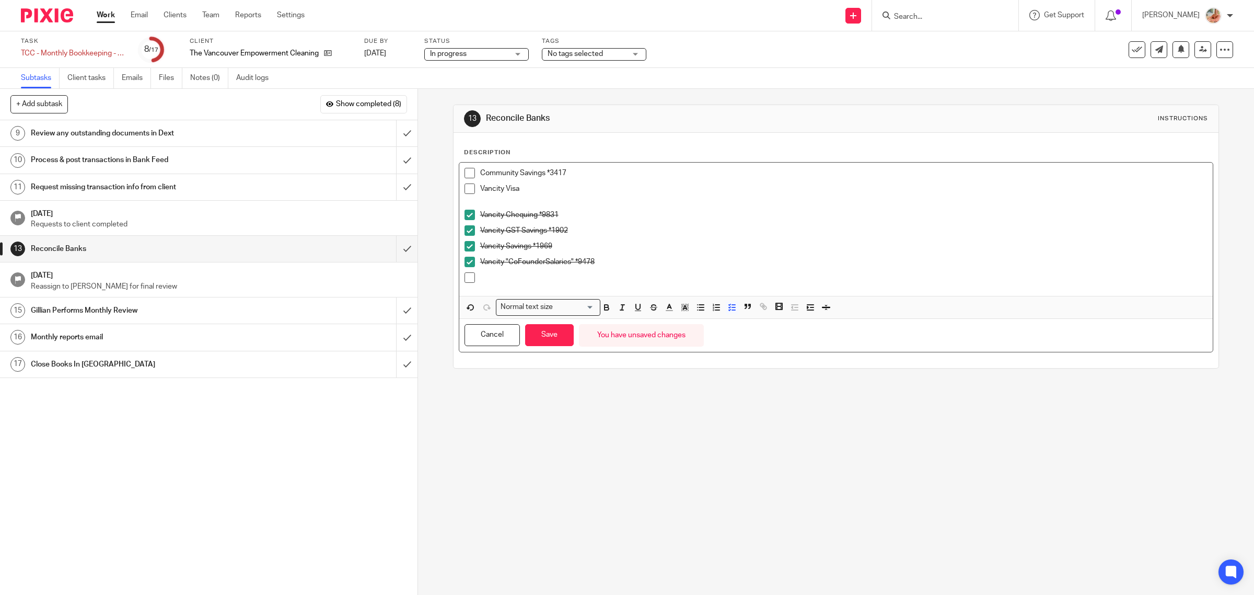
click at [498, 287] on div at bounding box center [844, 280] width 728 height 16
click at [542, 320] on button "Save" at bounding box center [549, 325] width 49 height 22
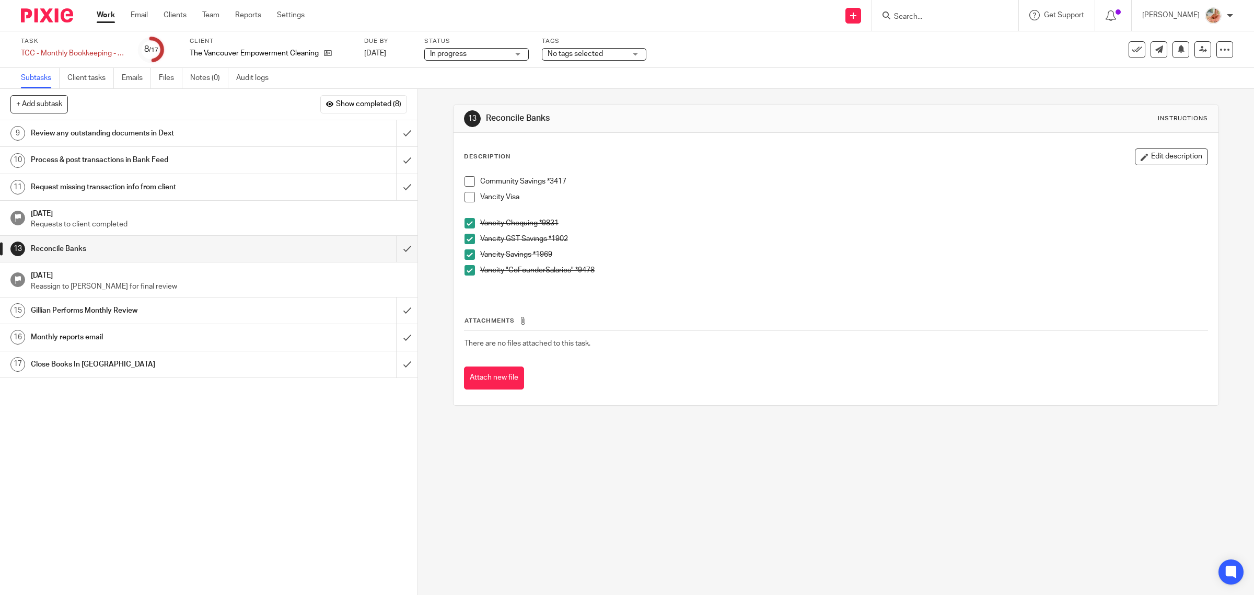
click at [103, 15] on link "Work" at bounding box center [106, 15] width 18 height 10
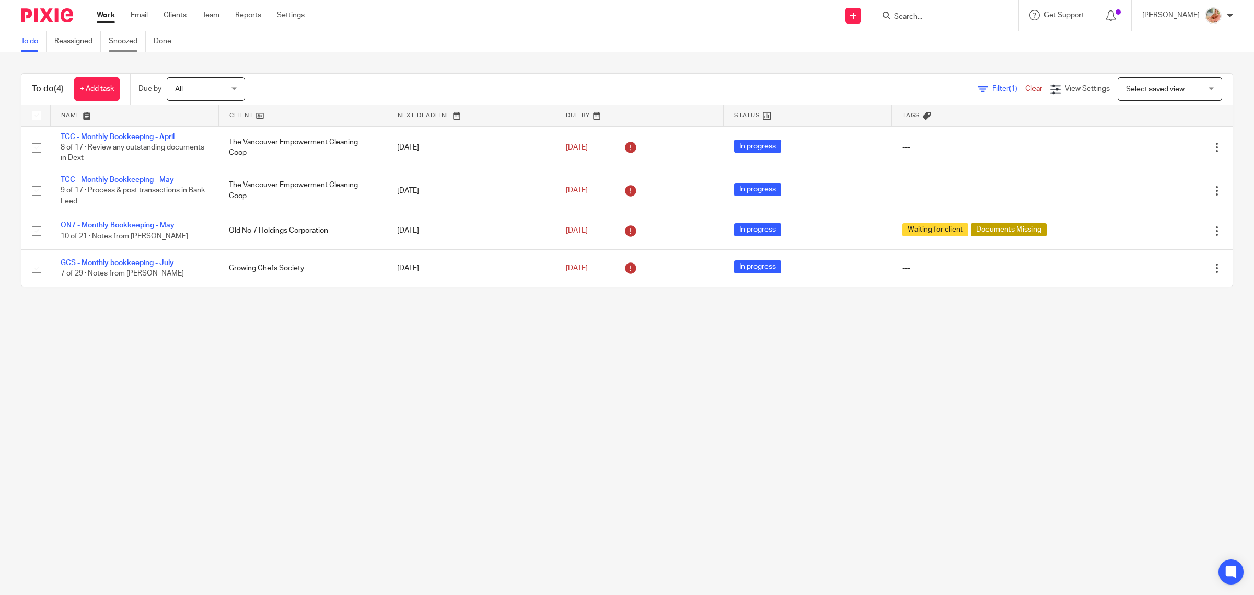
click at [131, 43] on link "Snoozed" at bounding box center [127, 41] width 37 height 20
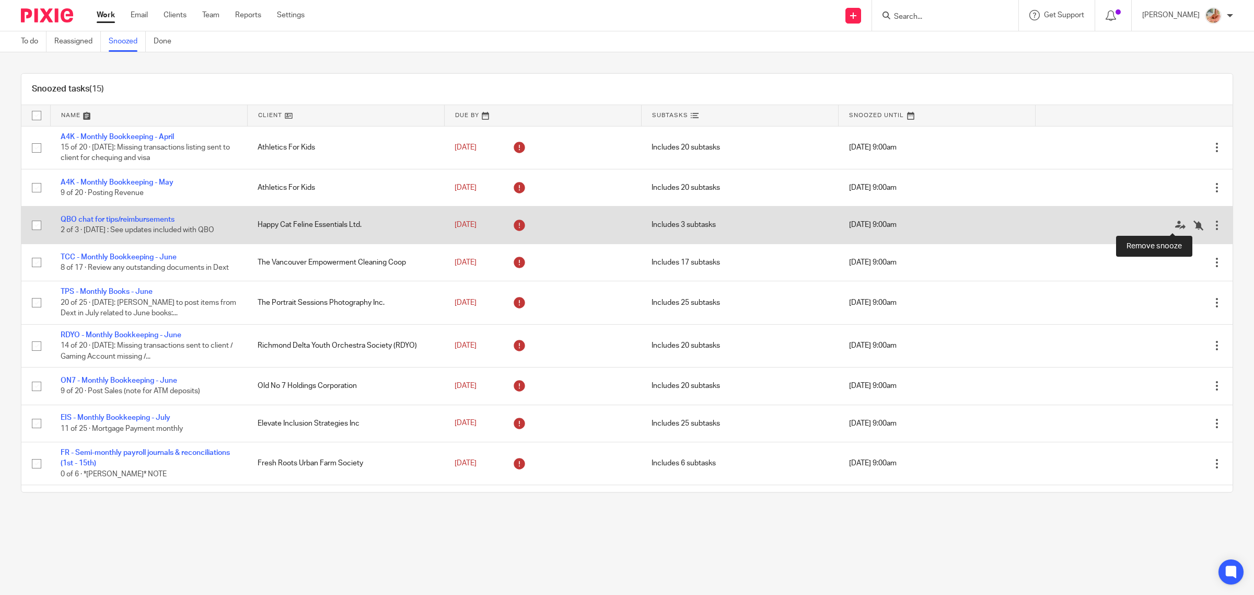
drag, startPoint x: 1166, startPoint y: 224, endPoint x: 1064, endPoint y: 221, distance: 102.5
click at [1194, 223] on icon at bounding box center [1199, 225] width 10 height 10
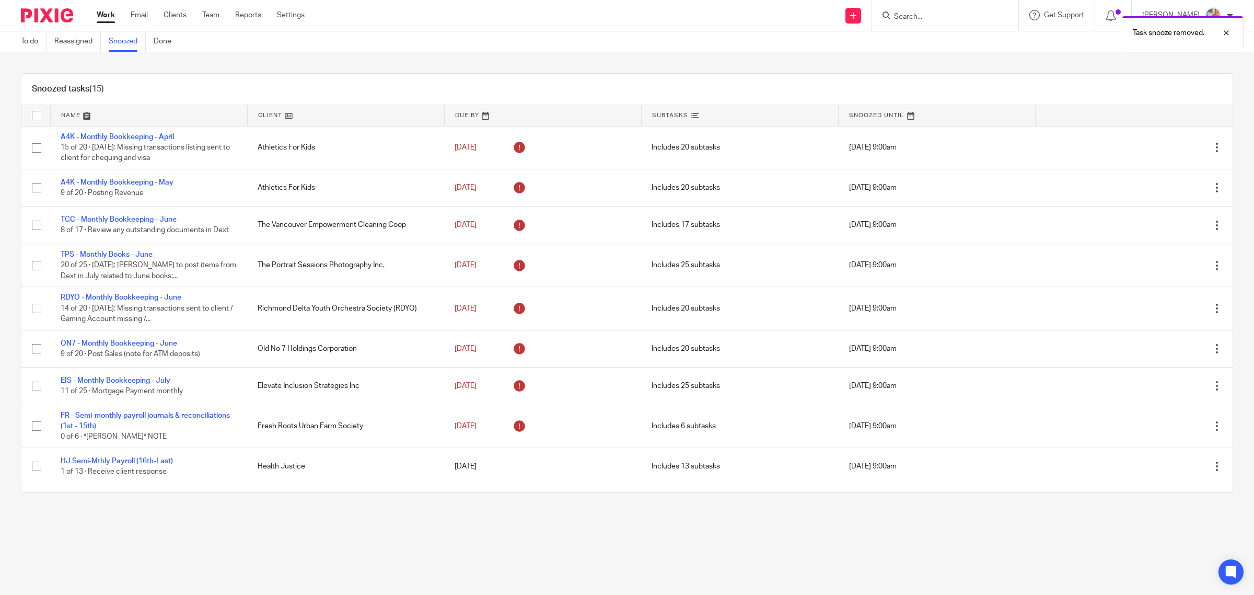
click at [105, 14] on link "Work" at bounding box center [106, 15] width 18 height 10
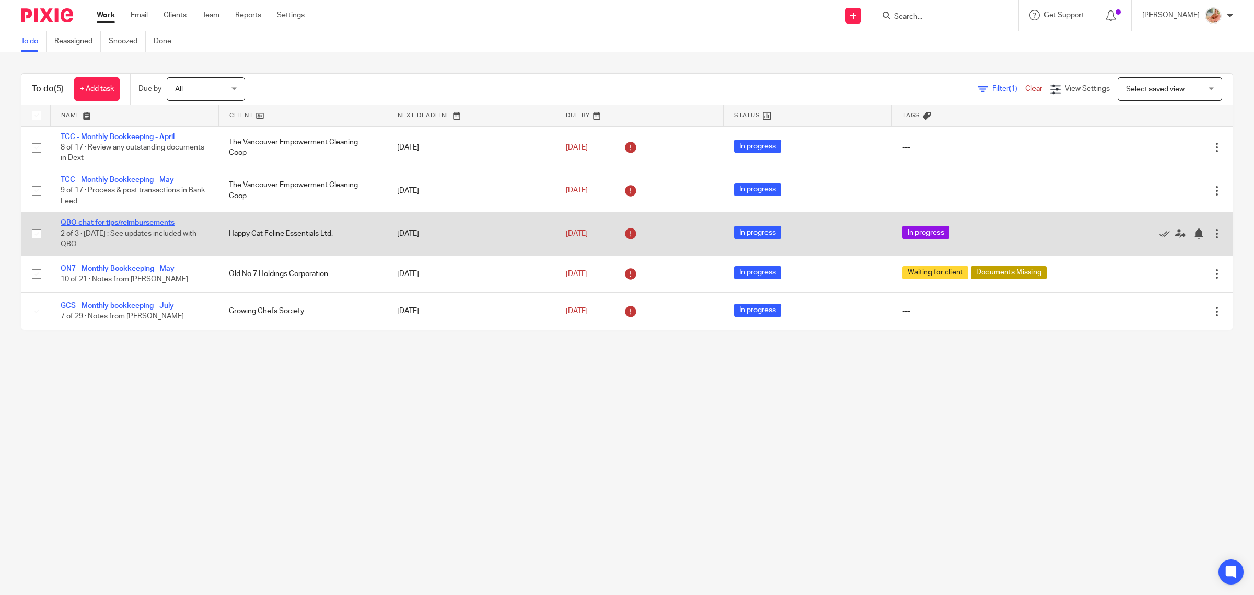
click at [149, 223] on link "QBO chat for tips/reimbursements" at bounding box center [118, 222] width 114 height 7
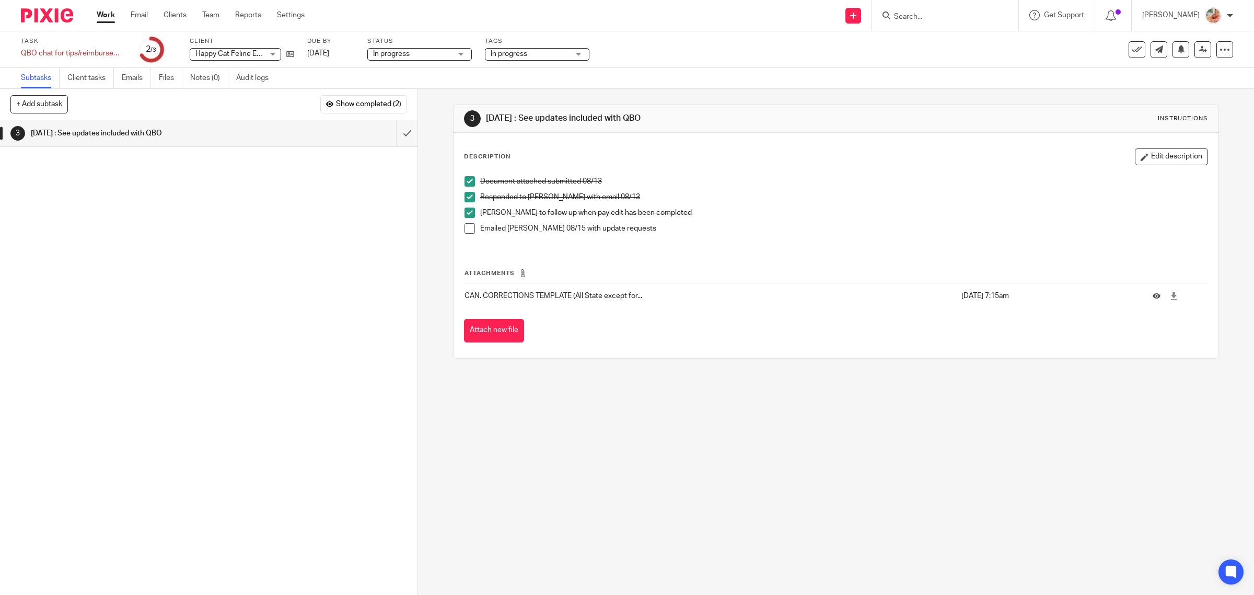
click at [403, 56] on span "In progress" at bounding box center [391, 53] width 37 height 7
click at [511, 50] on span "In progress" at bounding box center [509, 53] width 37 height 7
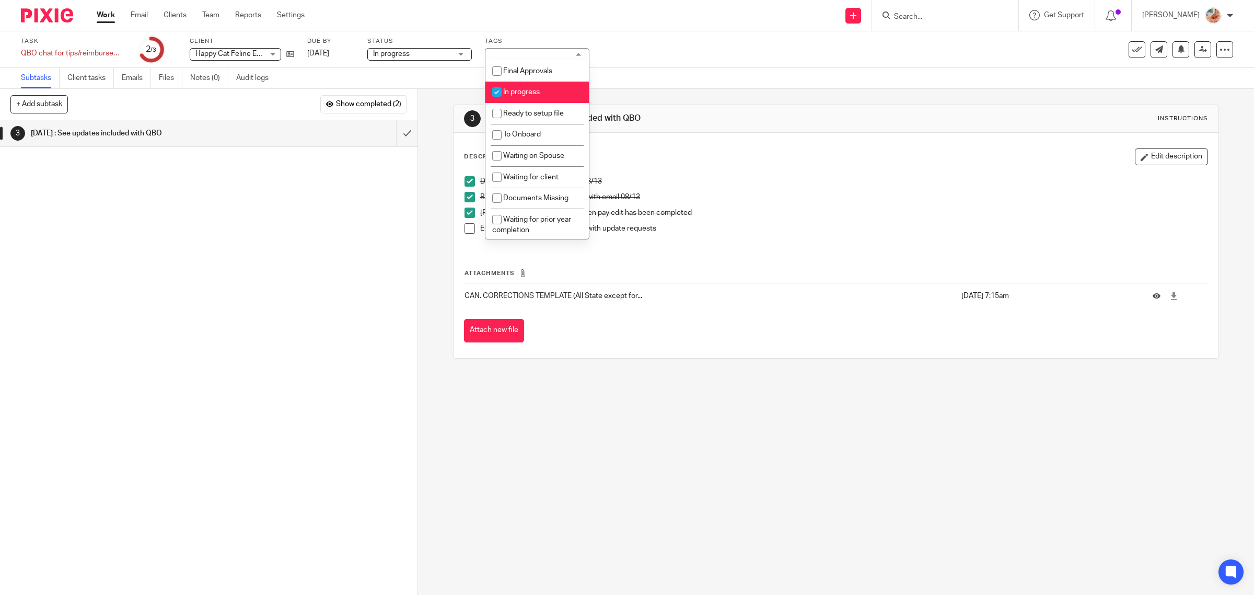
click at [511, 89] on span "In progress" at bounding box center [521, 91] width 37 height 7
checkbox input "false"
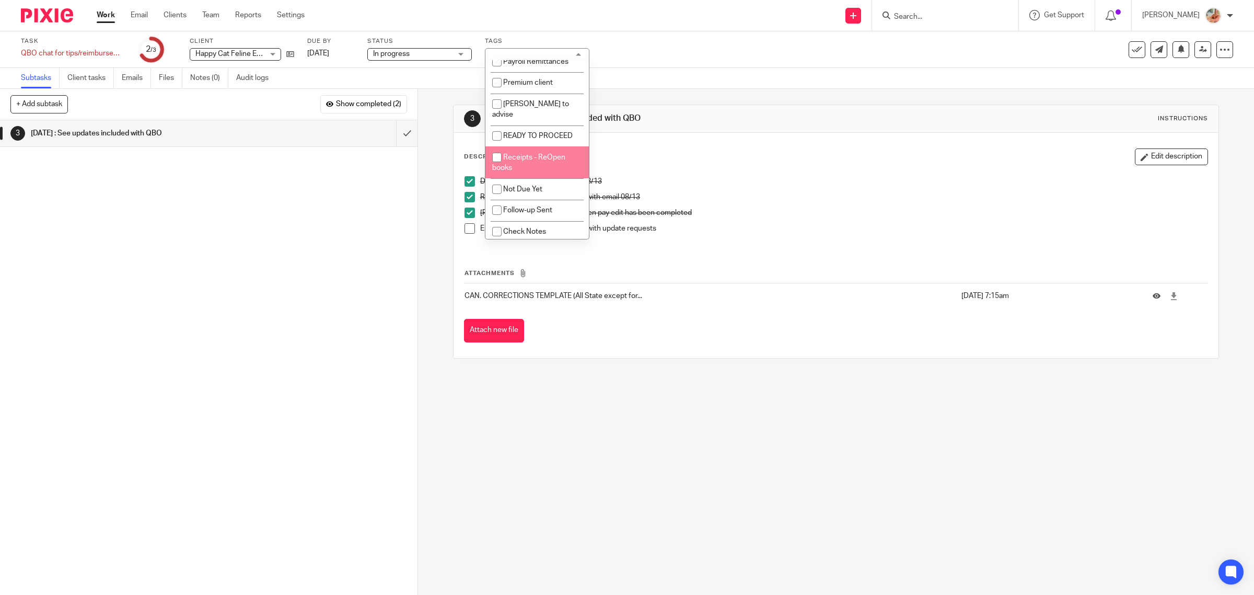
click at [728, 188] on div "Document attached submitted 08/13" at bounding box center [844, 184] width 728 height 16
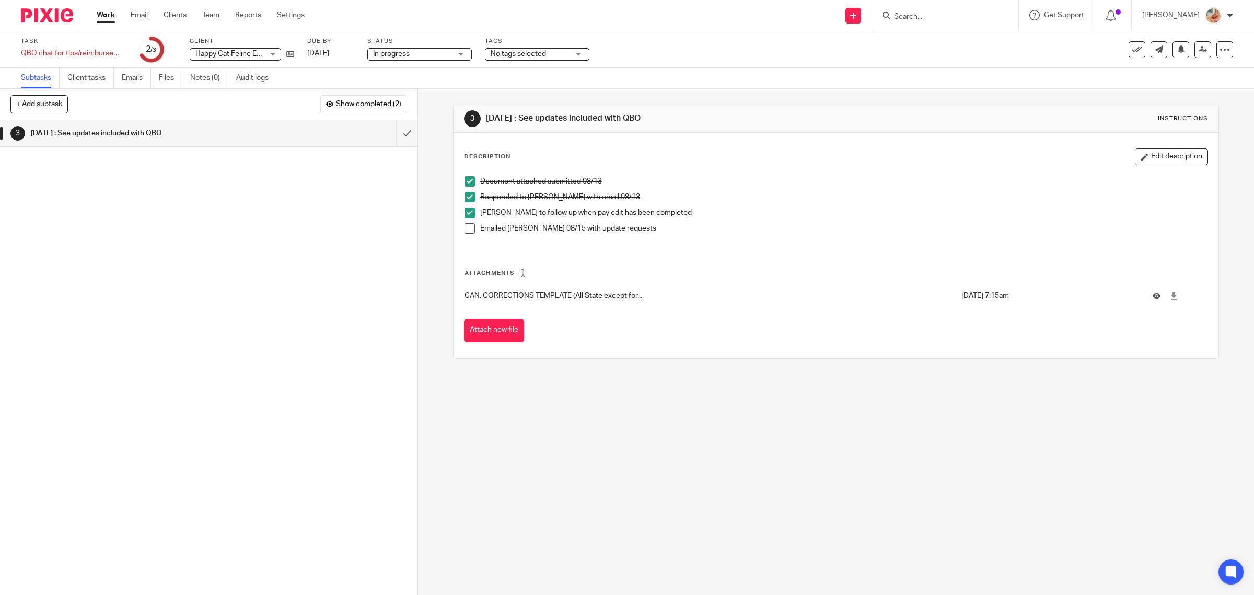
drag, startPoint x: 461, startPoint y: 230, endPoint x: 479, endPoint y: 230, distance: 18.3
click at [465, 230] on span at bounding box center [470, 228] width 10 height 10
click at [798, 216] on p "Debra to follow up when pay edit has been completed" at bounding box center [844, 212] width 728 height 10
drag, startPoint x: 1165, startPoint y: 160, endPoint x: 850, endPoint y: 197, distance: 317.8
click at [1164, 160] on button "Edit description" at bounding box center [1171, 156] width 73 height 17
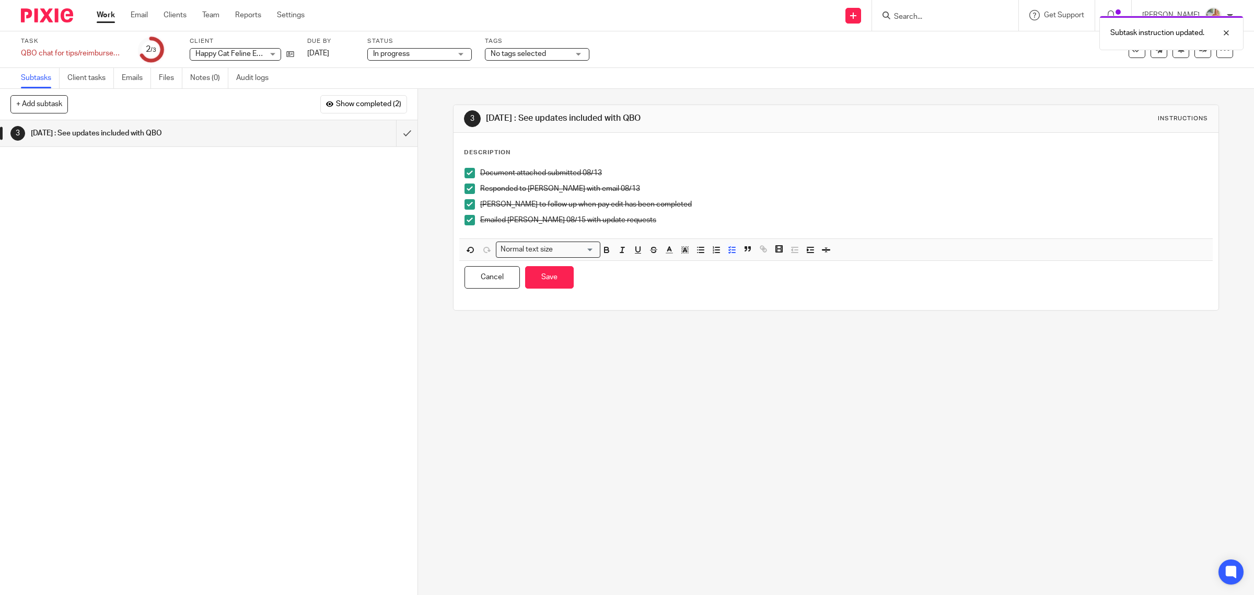
click at [649, 221] on p "Emailed Gerard 08/15 with update requests" at bounding box center [844, 220] width 728 height 10
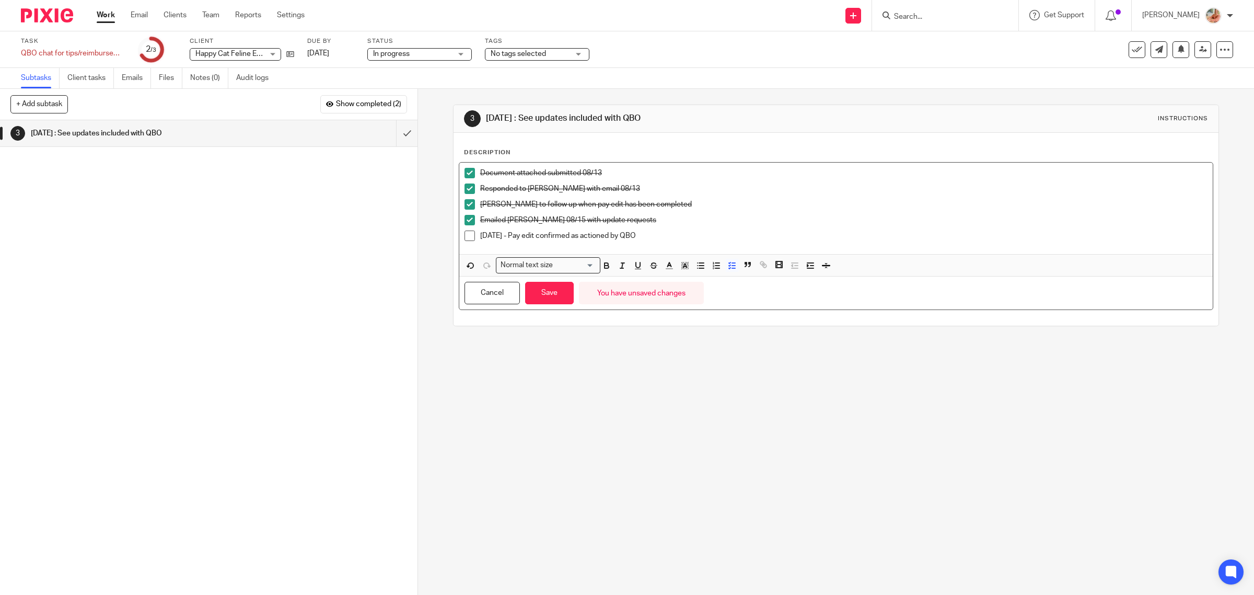
click at [467, 237] on span at bounding box center [470, 235] width 10 height 10
click at [558, 290] on button "Save" at bounding box center [549, 293] width 49 height 22
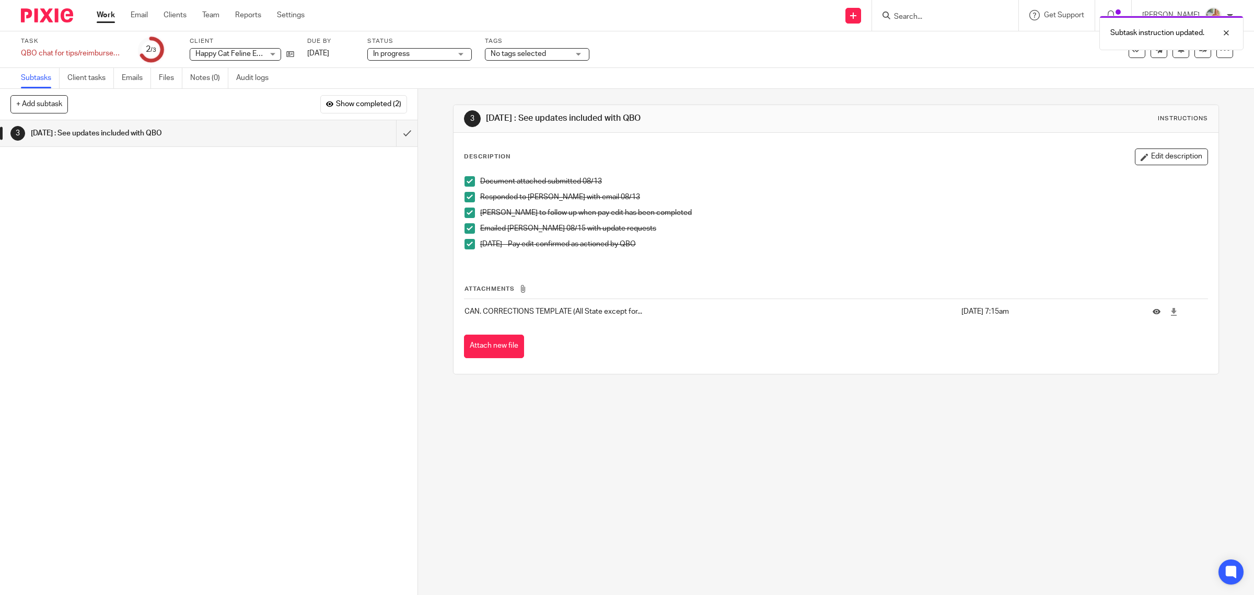
click at [419, 54] on span "In progress" at bounding box center [412, 54] width 78 height 11
click at [388, 131] on input "submit" at bounding box center [209, 133] width 418 height 26
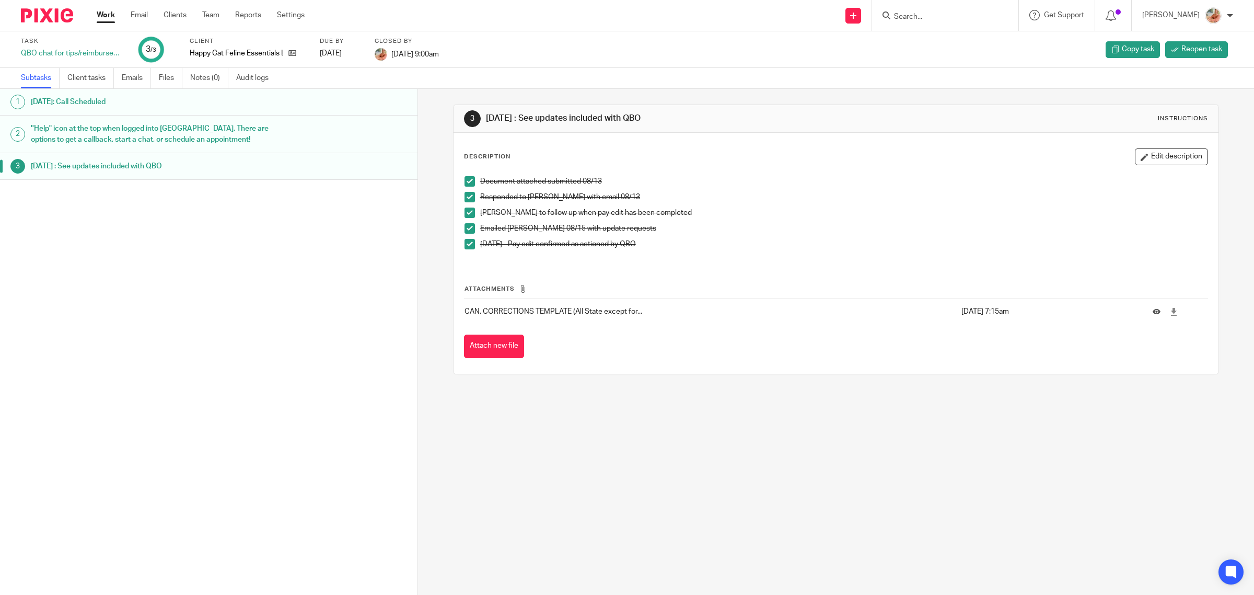
click at [103, 11] on link "Work" at bounding box center [106, 15] width 18 height 10
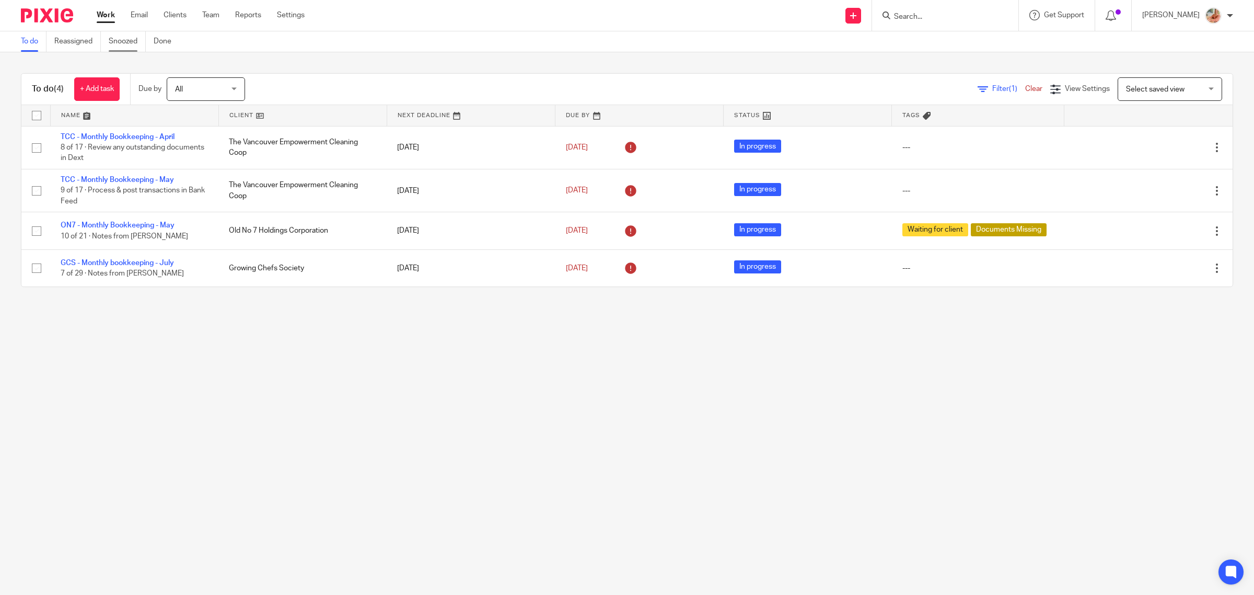
click at [134, 43] on link "Snoozed" at bounding box center [127, 41] width 37 height 20
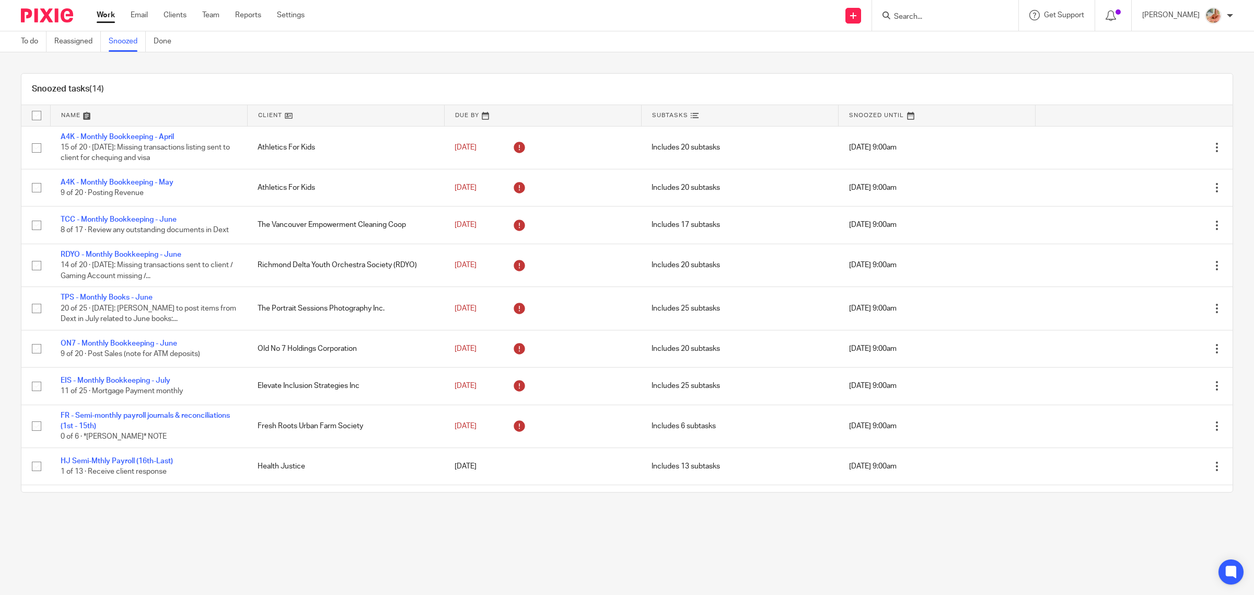
click at [100, 11] on link "Work" at bounding box center [106, 15] width 18 height 10
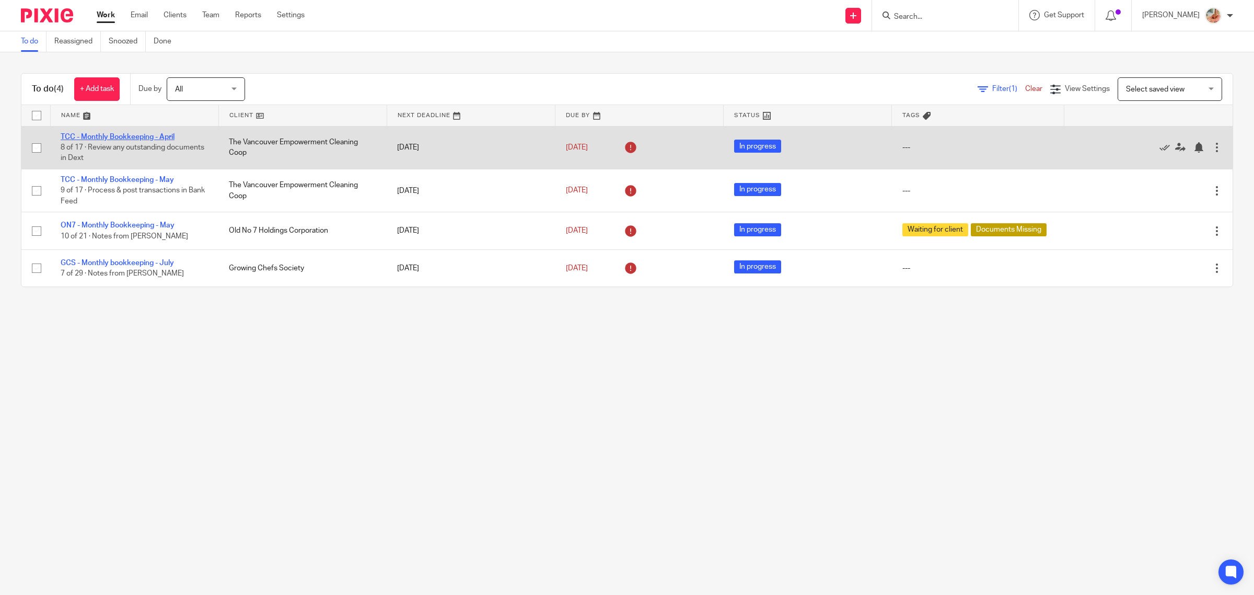
click at [86, 137] on link "TCC - Monthly Bookkeeping - April" at bounding box center [118, 136] width 114 height 7
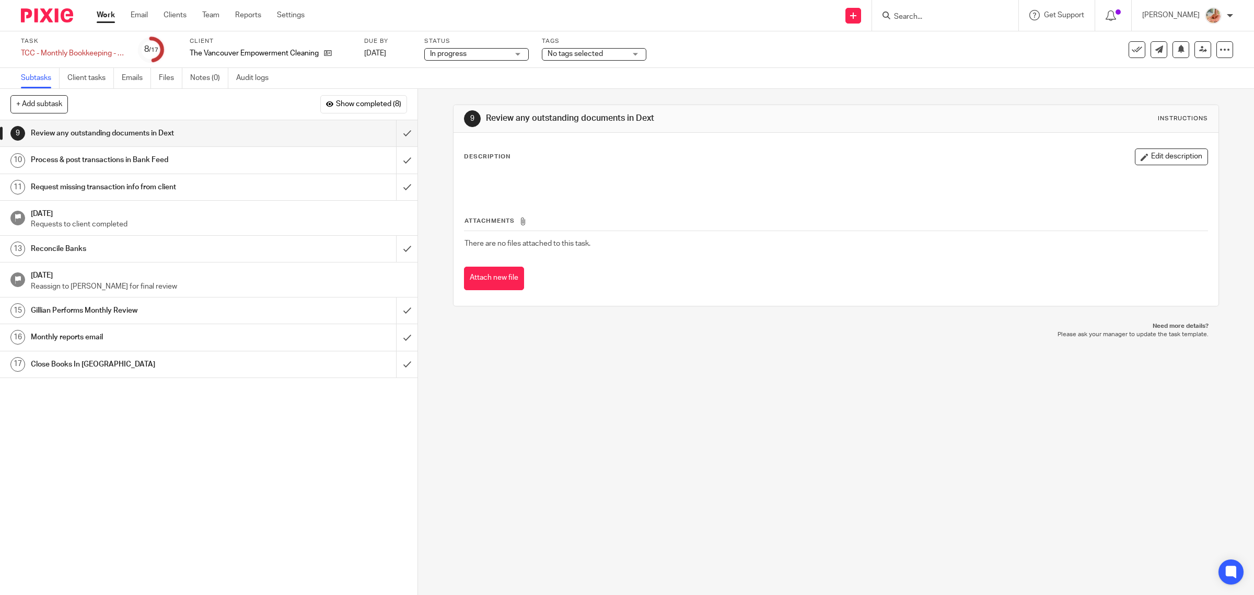
click at [102, 16] on link "Work" at bounding box center [106, 15] width 18 height 10
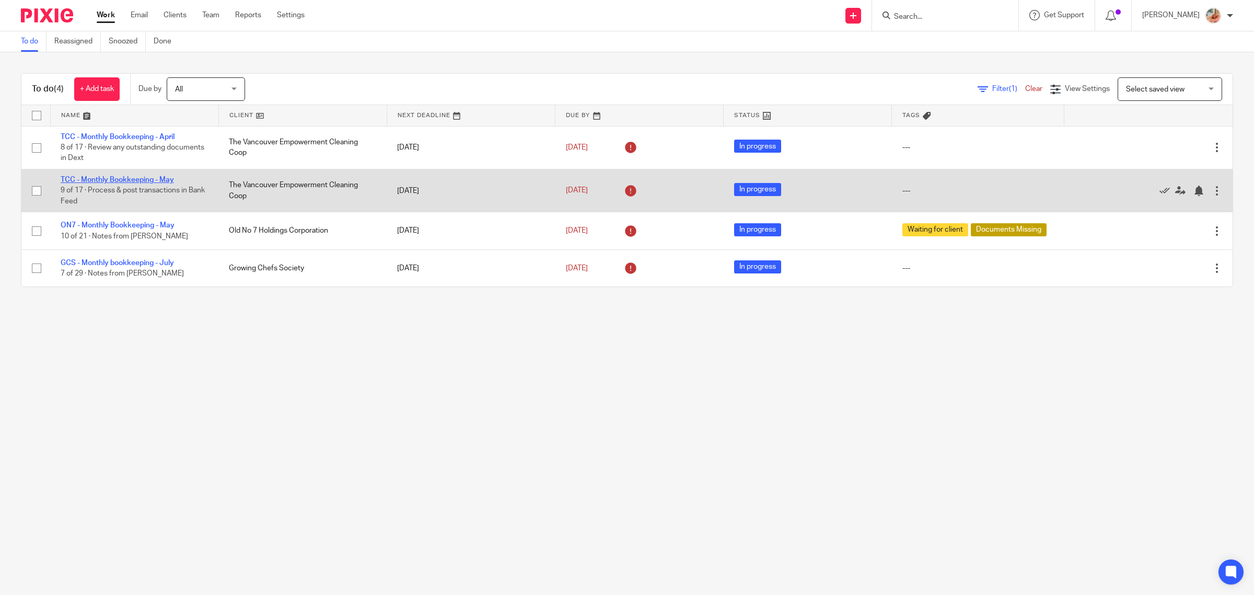
click at [118, 179] on link "TCC - Monthly Bookkeeping - May" at bounding box center [117, 179] width 113 height 7
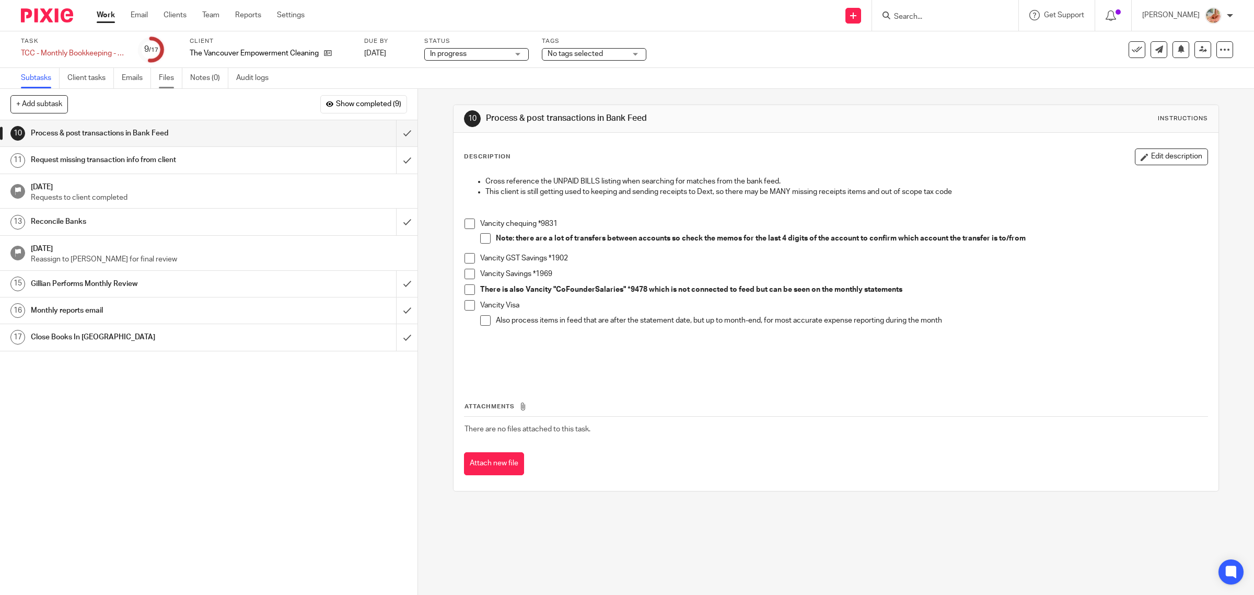
click at [176, 82] on link "Files" at bounding box center [171, 78] width 24 height 20
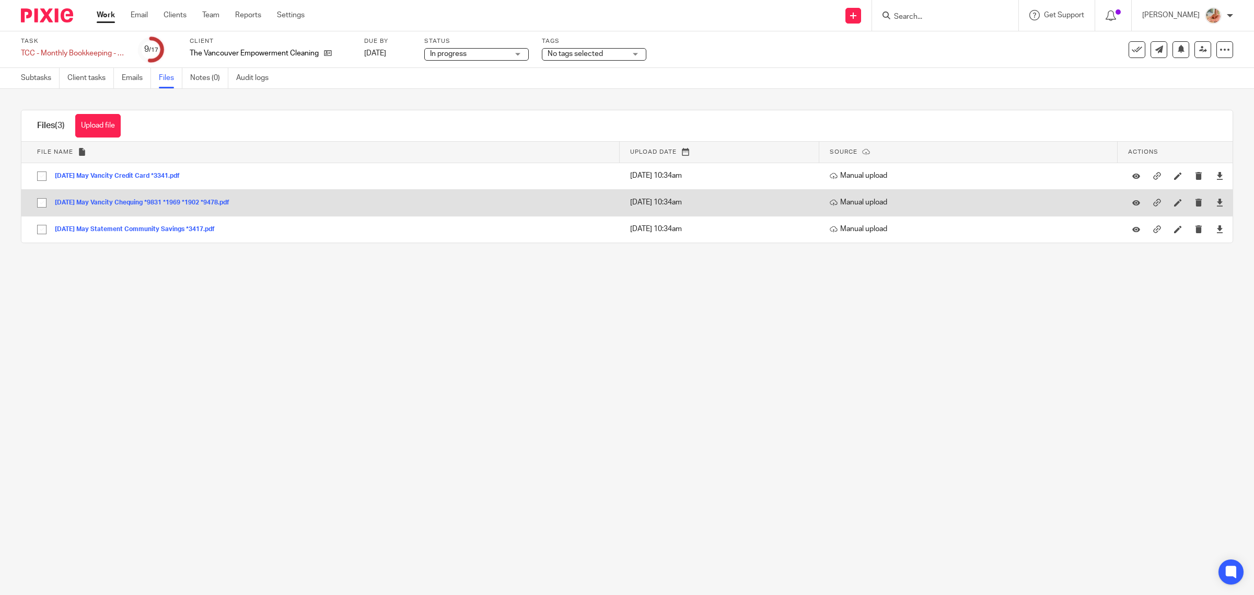
click at [1212, 203] on div at bounding box center [1220, 203] width 16 height 16
click at [1216, 204] on icon at bounding box center [1220, 203] width 8 height 8
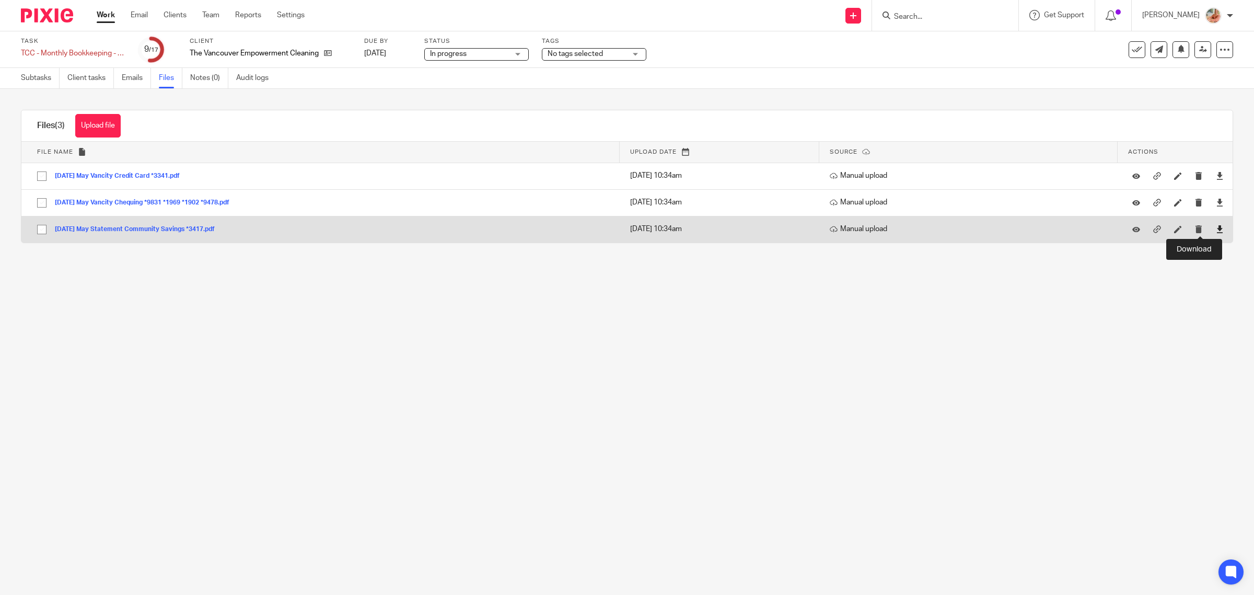
click at [1216, 231] on icon at bounding box center [1220, 229] width 8 height 8
click at [1216, 230] on icon at bounding box center [1220, 229] width 8 height 8
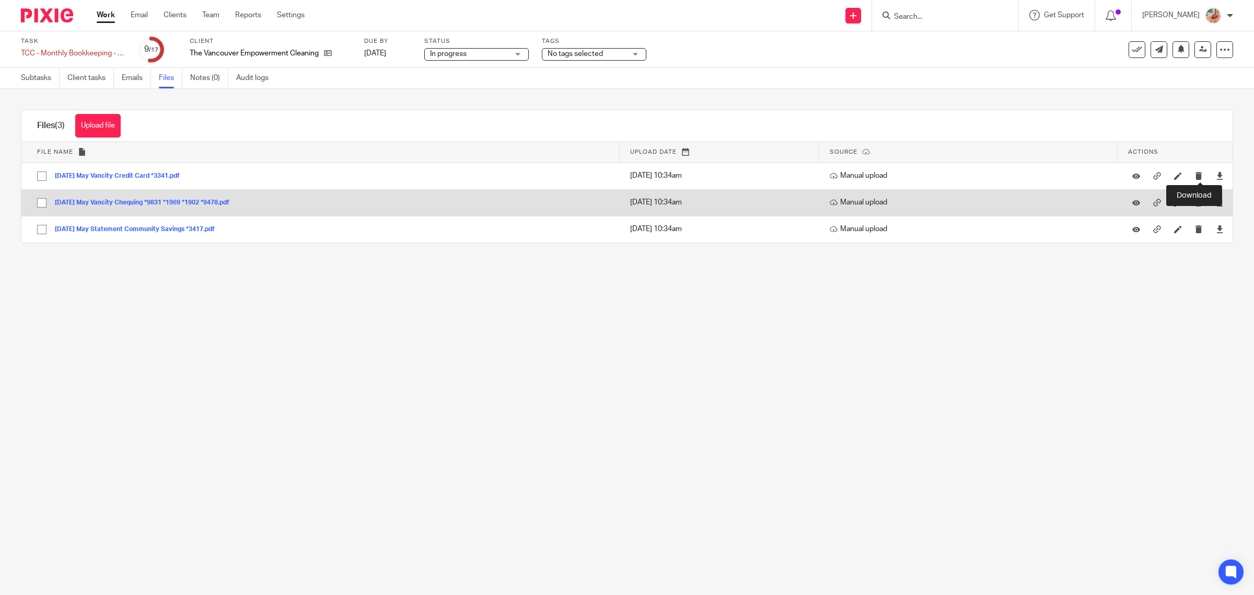
drag, startPoint x: 1198, startPoint y: 175, endPoint x: 1161, endPoint y: 199, distance: 44.2
click at [1216, 175] on icon at bounding box center [1220, 176] width 8 height 8
